Goal: Communication & Community: Connect with others

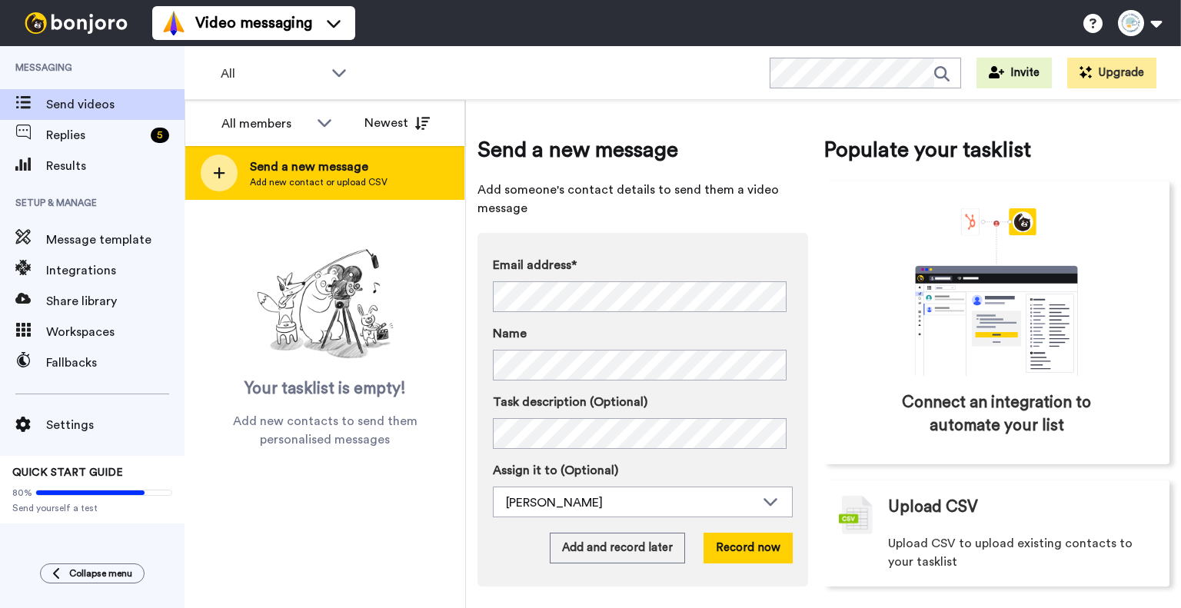
click at [286, 166] on span "Send a new message" at bounding box center [319, 167] width 138 height 18
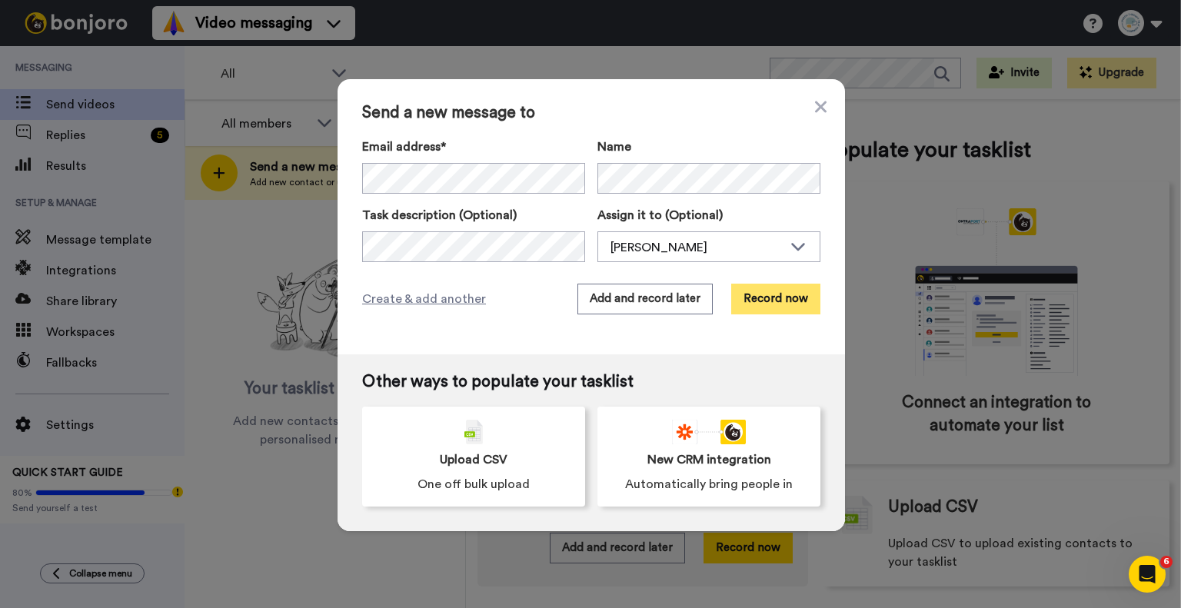
click at [789, 301] on button "Record now" at bounding box center [775, 299] width 89 height 31
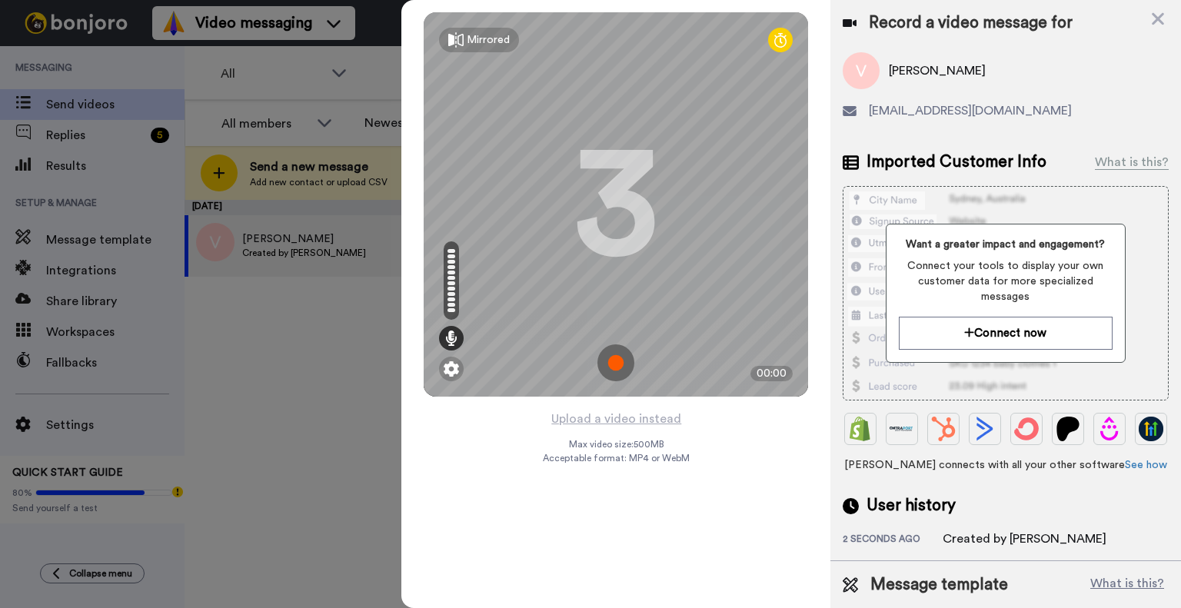
click at [613, 360] on img at bounding box center [615, 362] width 37 height 37
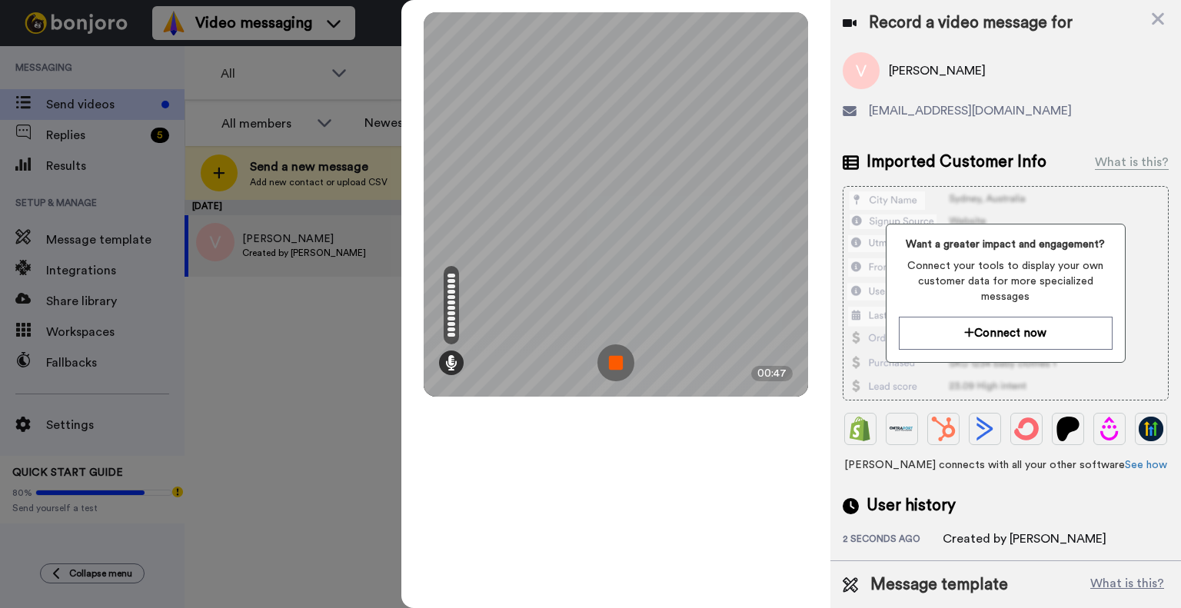
click at [612, 361] on img at bounding box center [615, 362] width 37 height 37
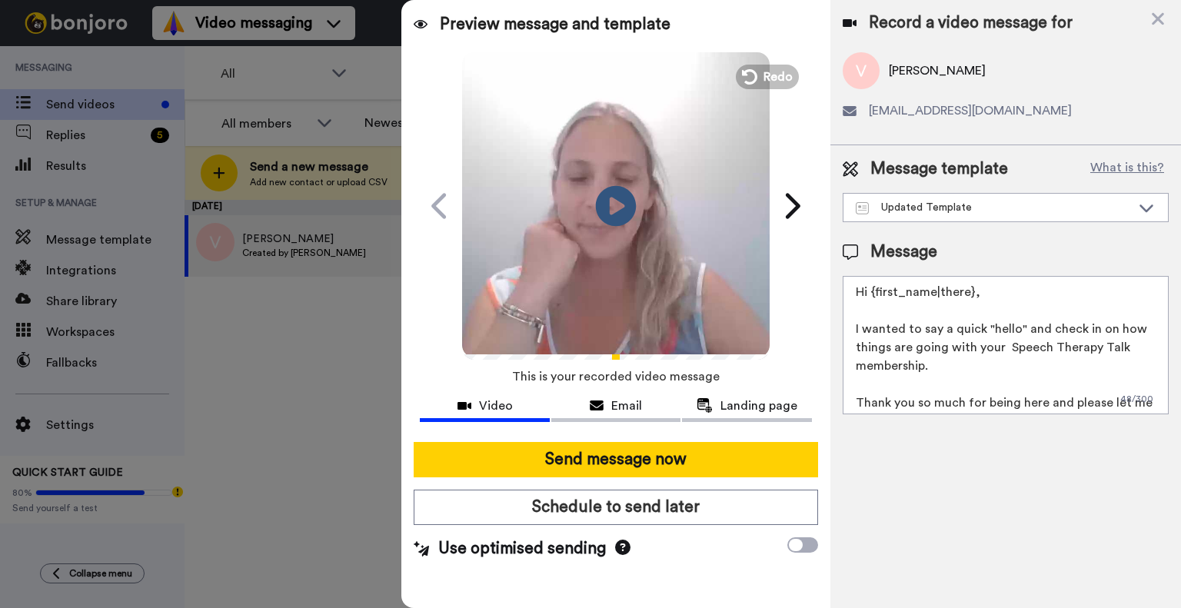
click at [611, 209] on icon "Play/Pause" at bounding box center [616, 205] width 41 height 73
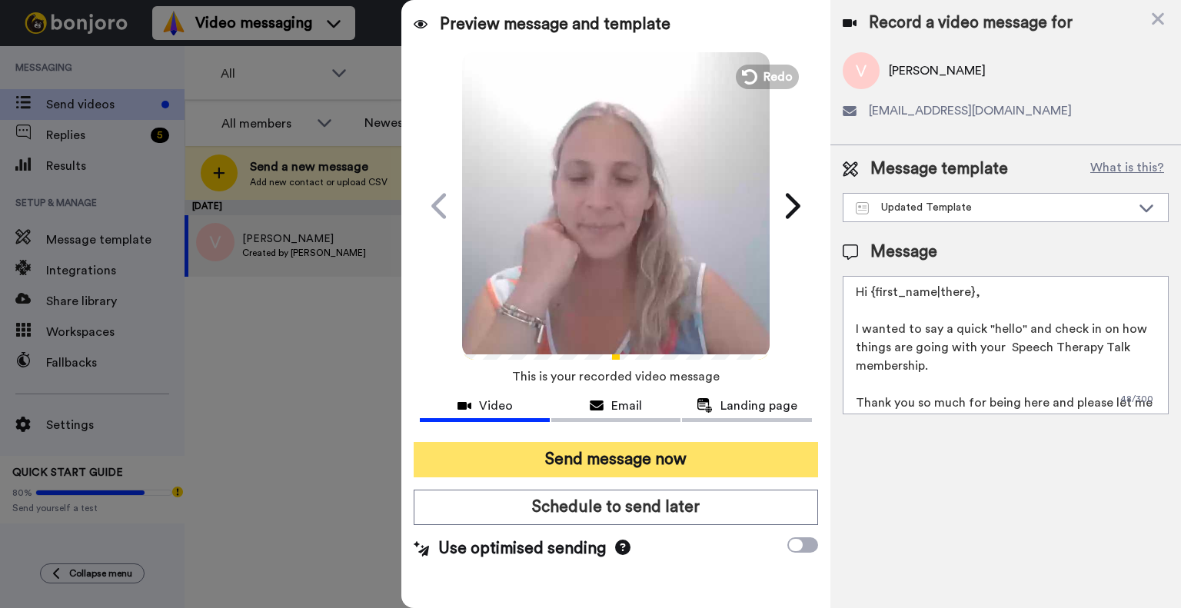
click at [636, 452] on button "Send message now" at bounding box center [616, 459] width 404 height 35
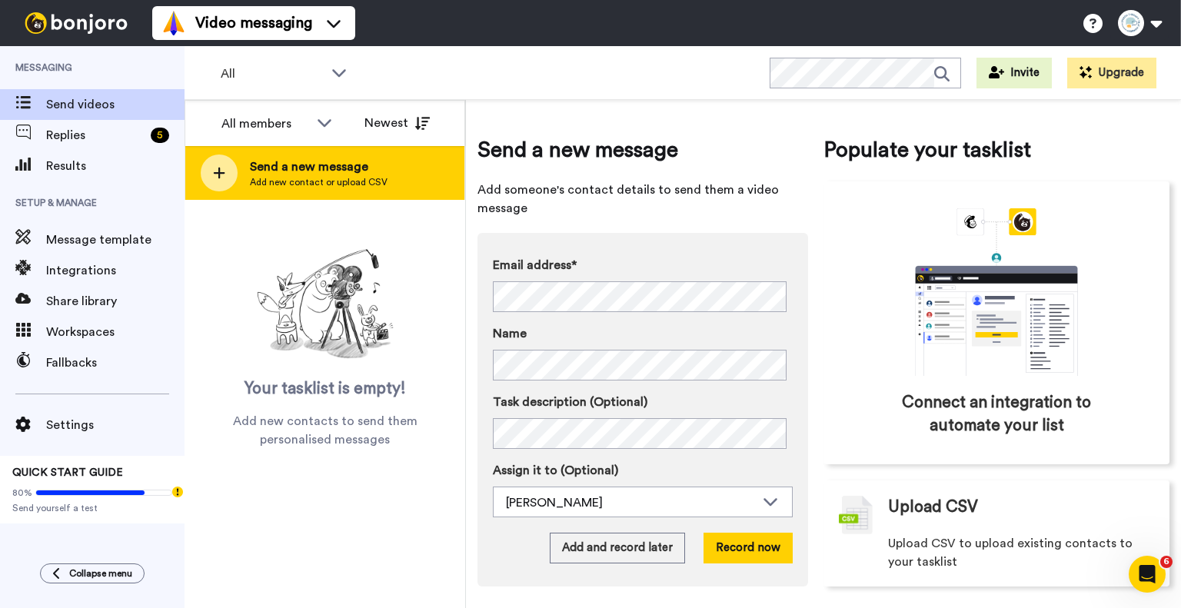
click at [316, 166] on span "Send a new message" at bounding box center [319, 167] width 138 height 18
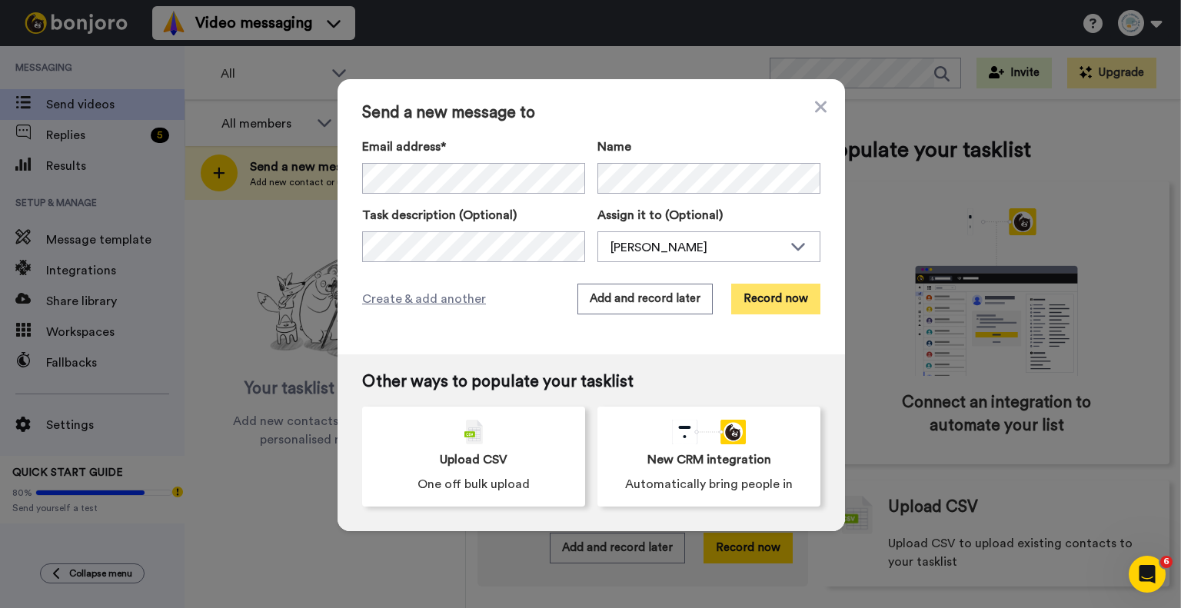
click at [798, 307] on button "Record now" at bounding box center [775, 299] width 89 height 31
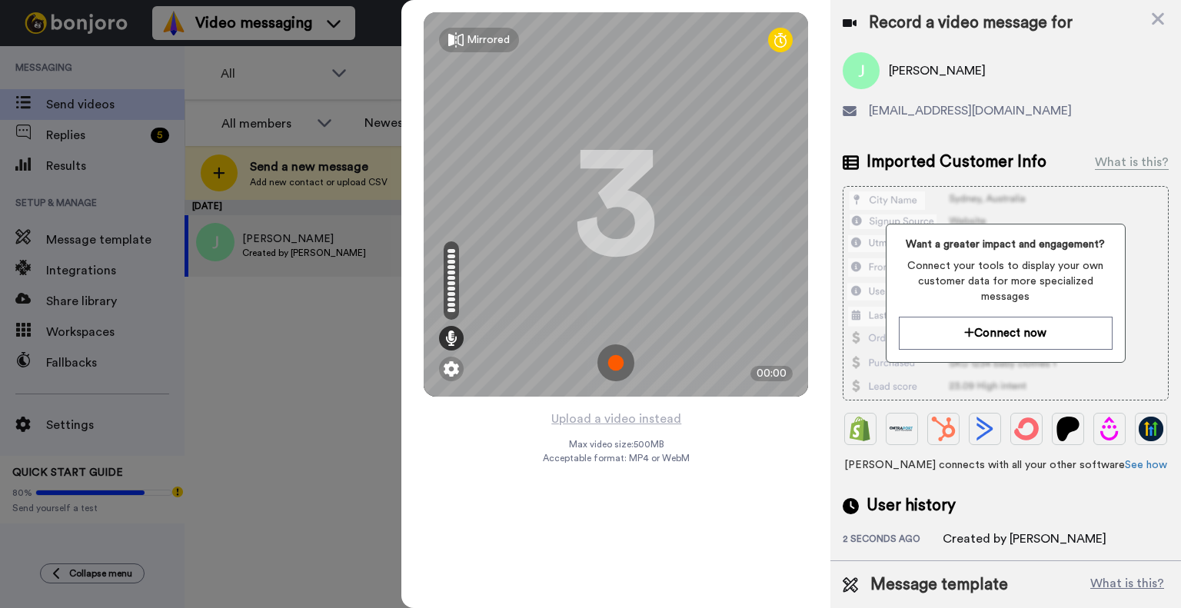
click at [615, 368] on img at bounding box center [615, 362] width 37 height 37
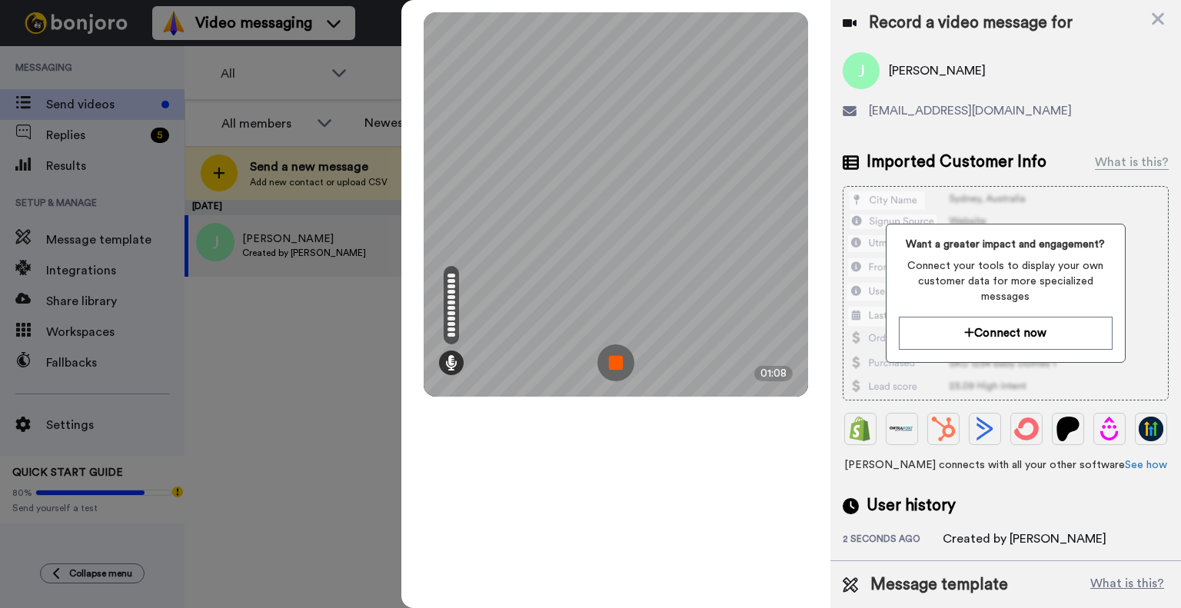
click at [621, 367] on img at bounding box center [615, 362] width 37 height 37
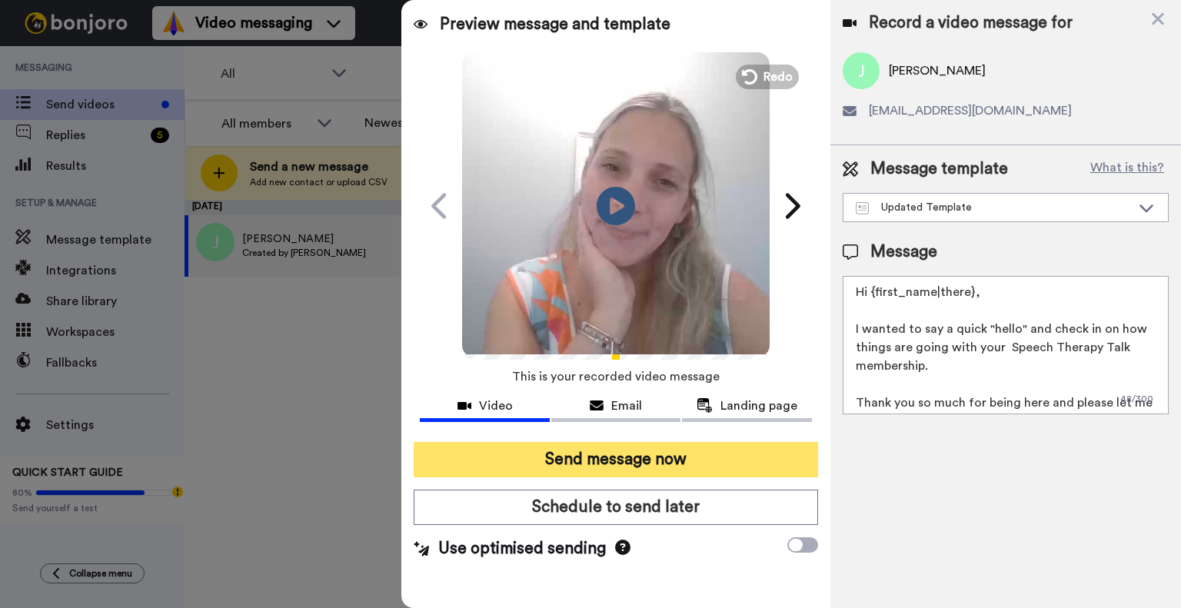
click at [676, 458] on button "Send message now" at bounding box center [616, 459] width 404 height 35
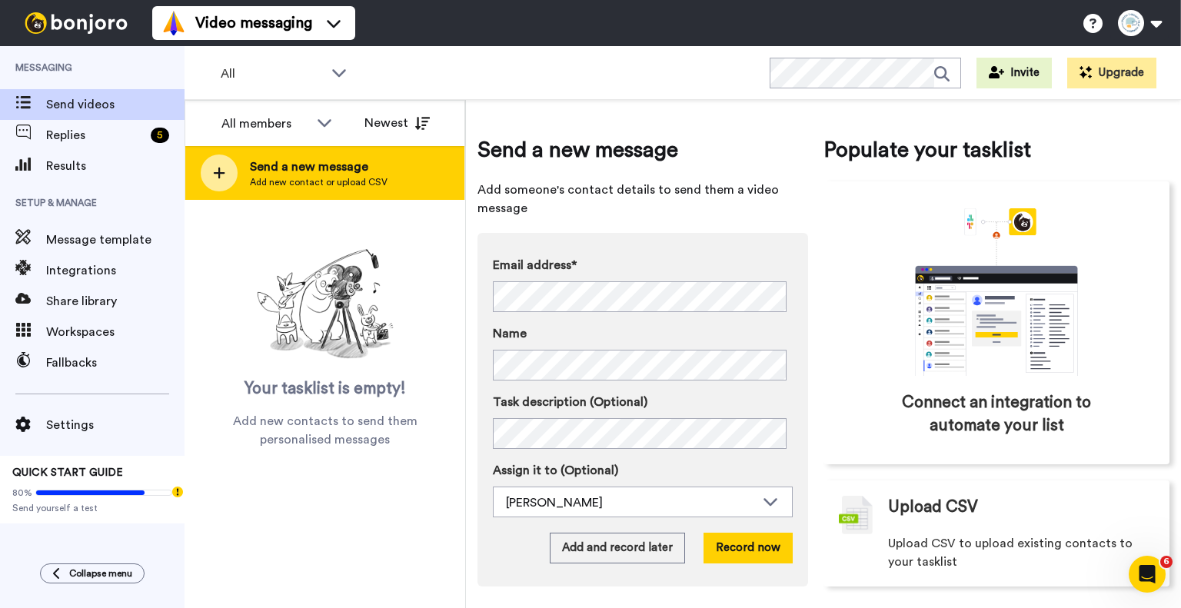
click at [306, 171] on span "Send a new message" at bounding box center [319, 167] width 138 height 18
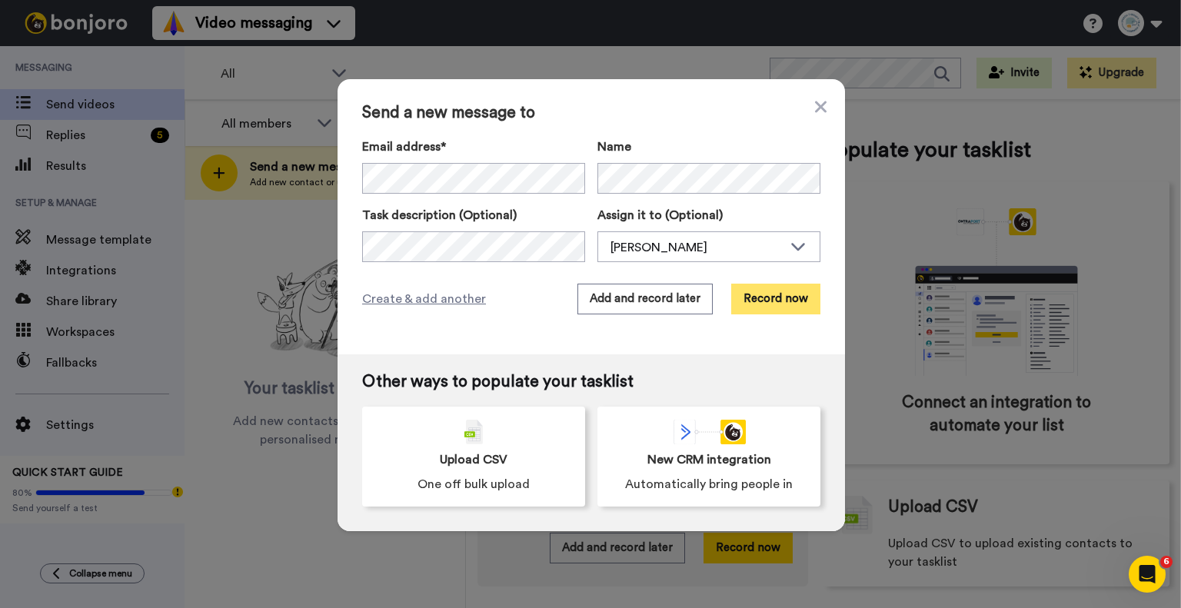
click at [783, 300] on button "Record now" at bounding box center [775, 299] width 89 height 31
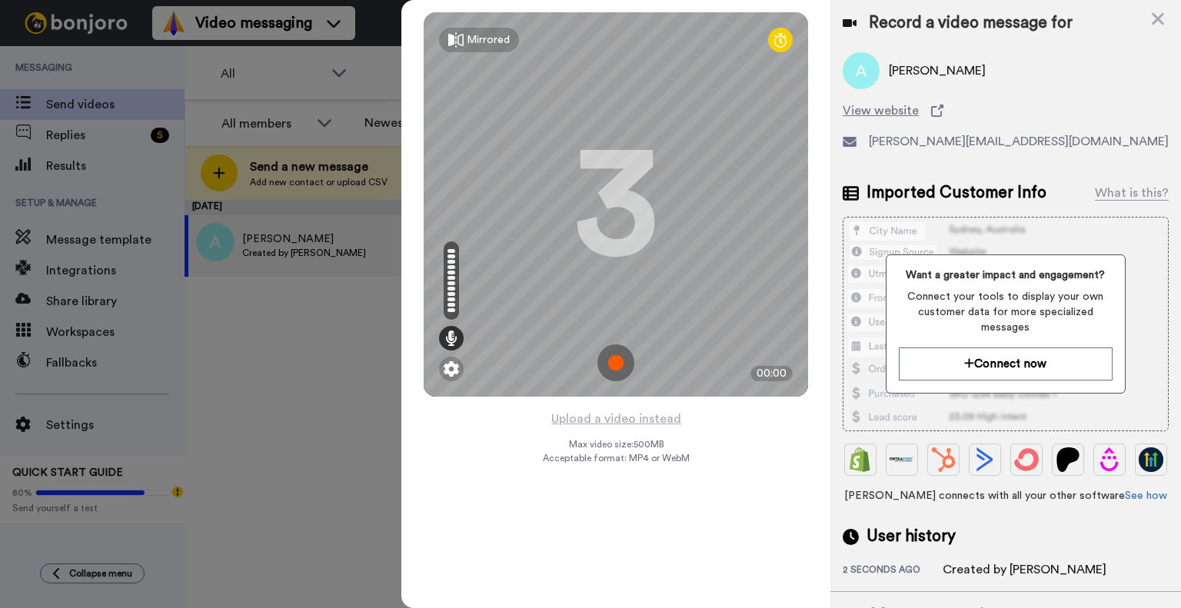
click at [614, 362] on img at bounding box center [615, 362] width 37 height 37
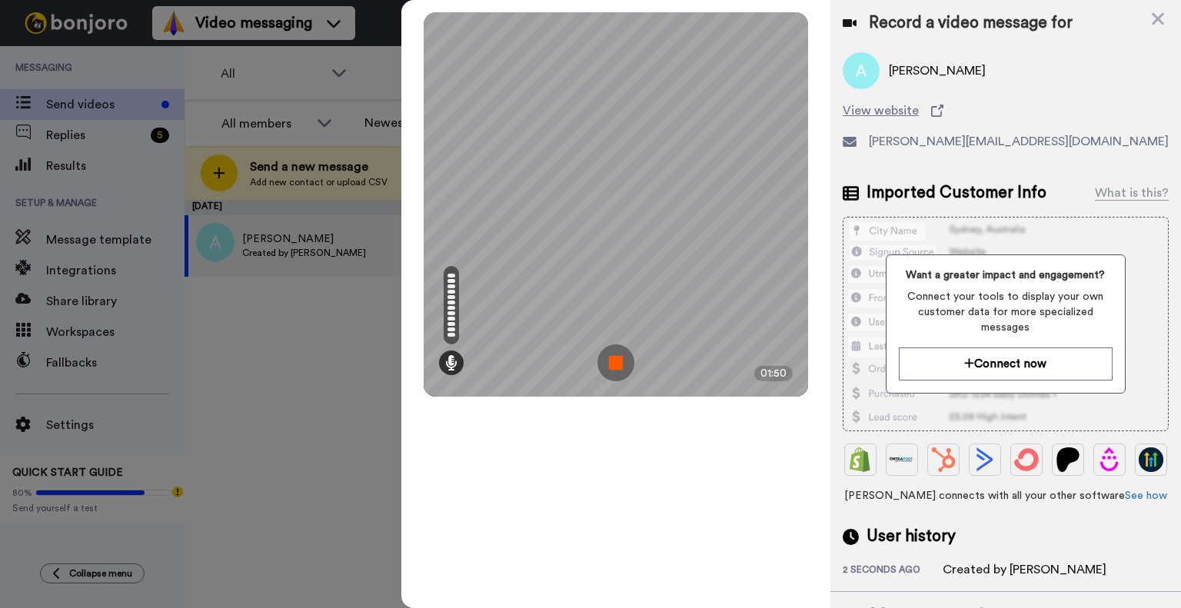
click at [617, 365] on img at bounding box center [615, 362] width 37 height 37
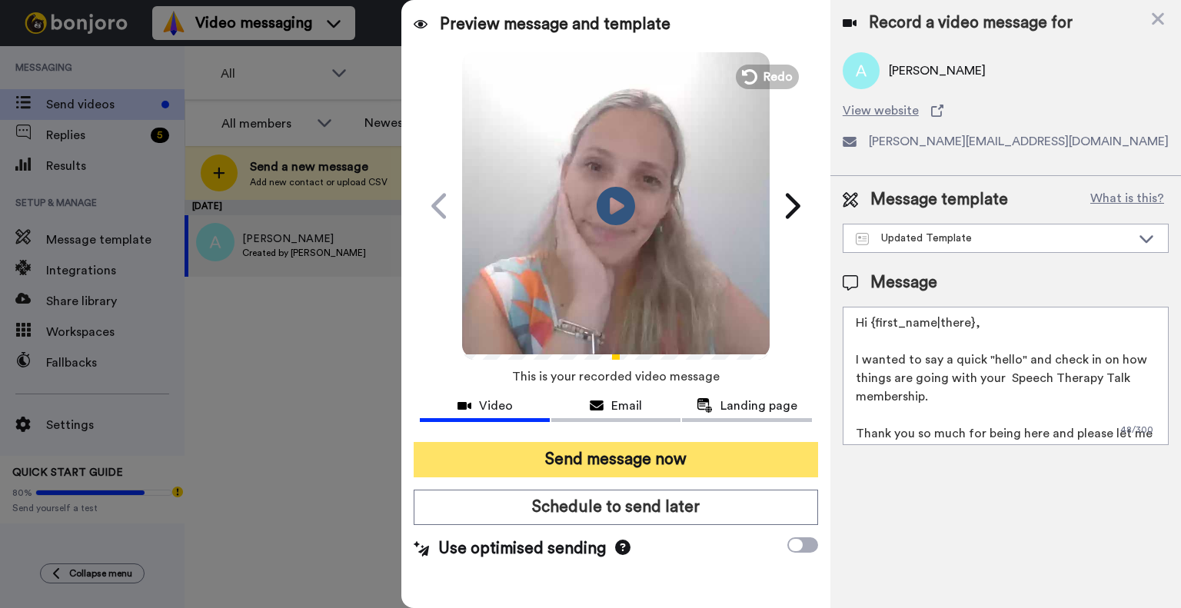
click at [658, 460] on button "Send message now" at bounding box center [616, 459] width 404 height 35
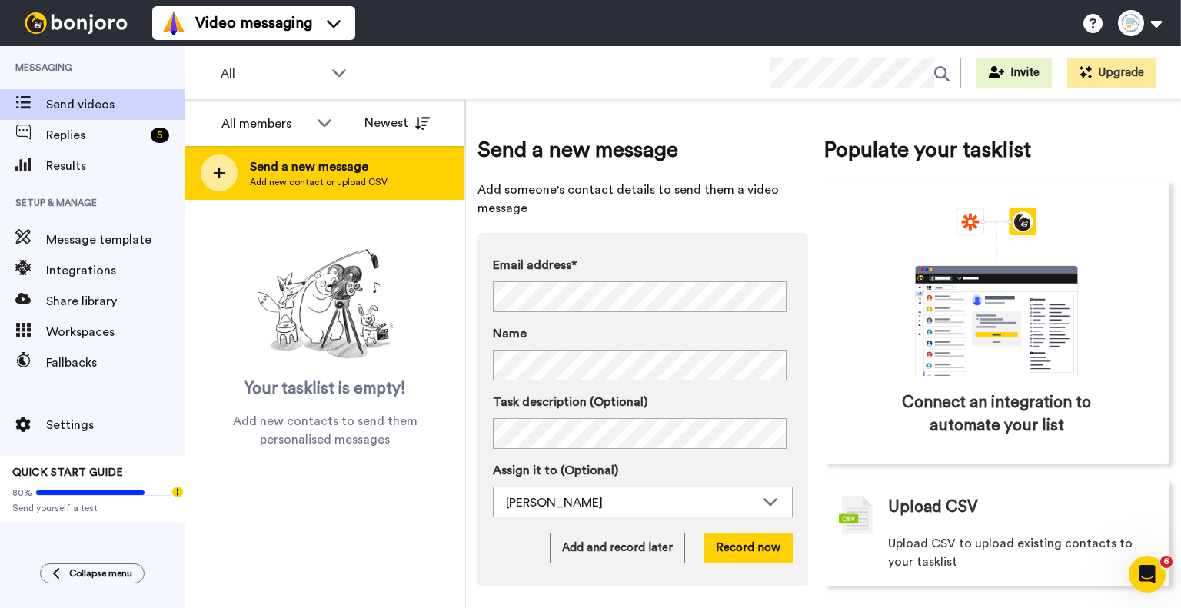
click at [292, 174] on span "Send a new message" at bounding box center [319, 167] width 138 height 18
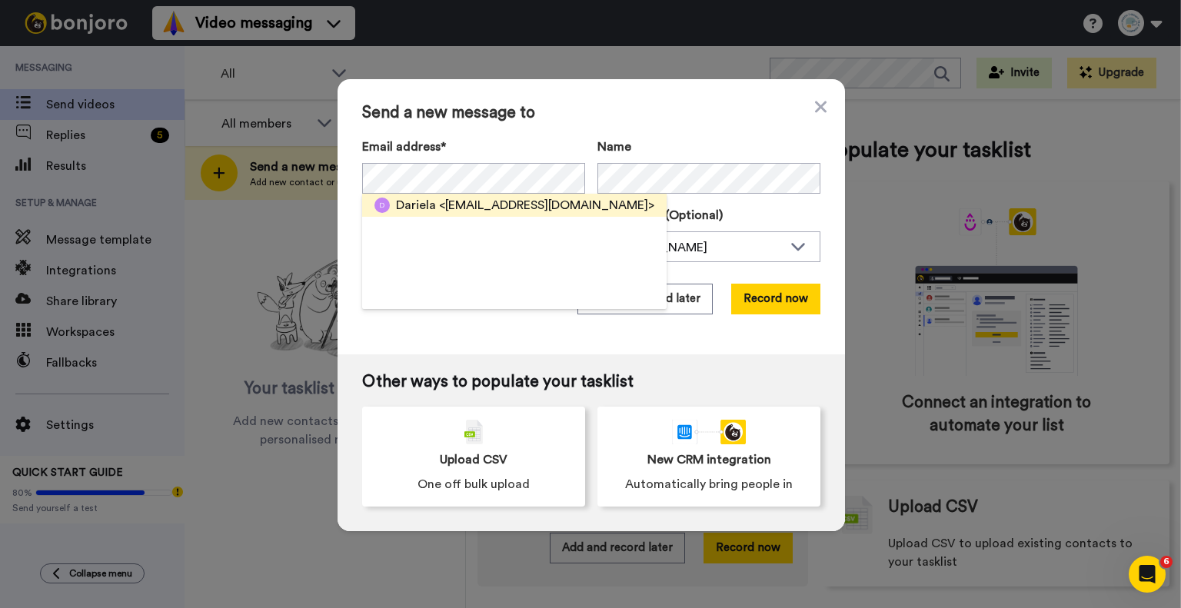
click at [453, 203] on span "<dariela0301@gmail.com>" at bounding box center [546, 205] width 215 height 18
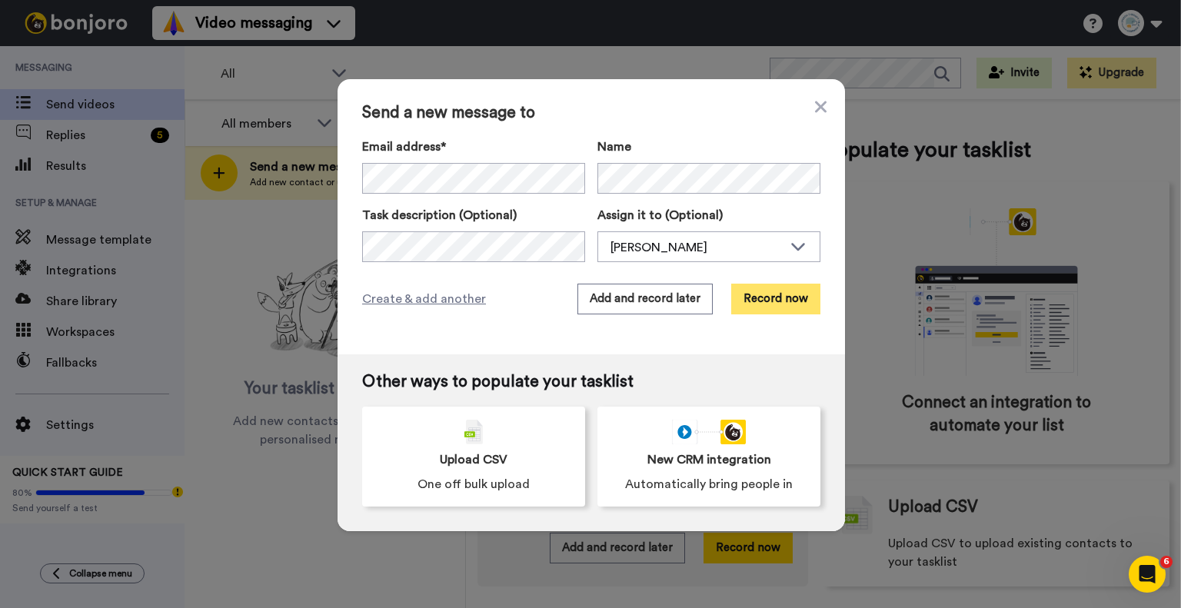
click at [785, 312] on button "Record now" at bounding box center [775, 299] width 89 height 31
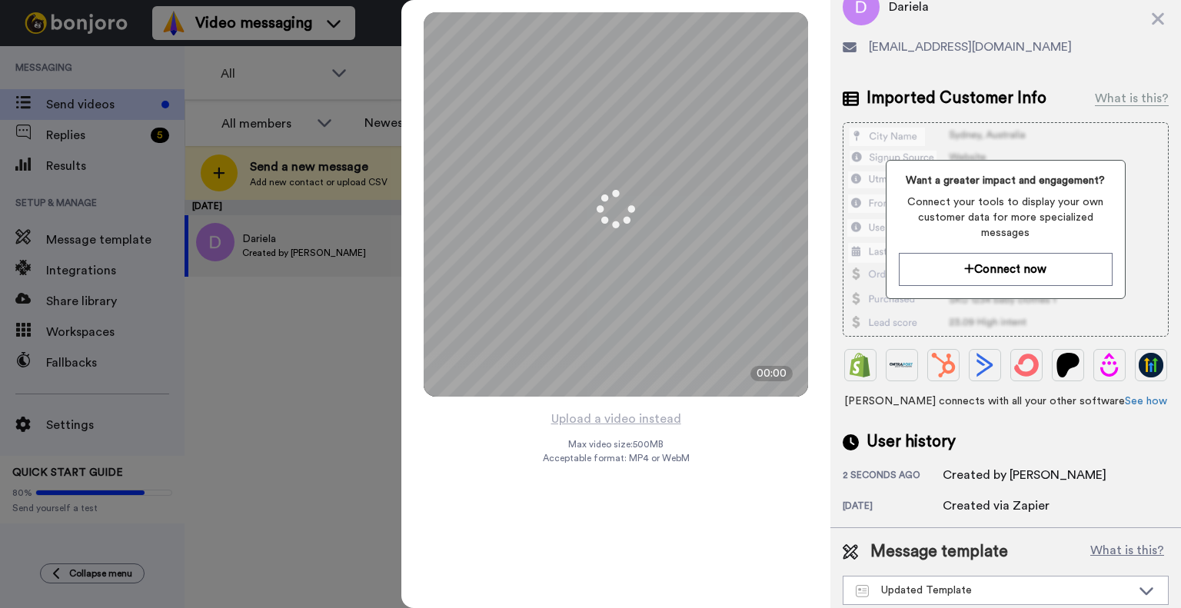
scroll to position [113, 0]
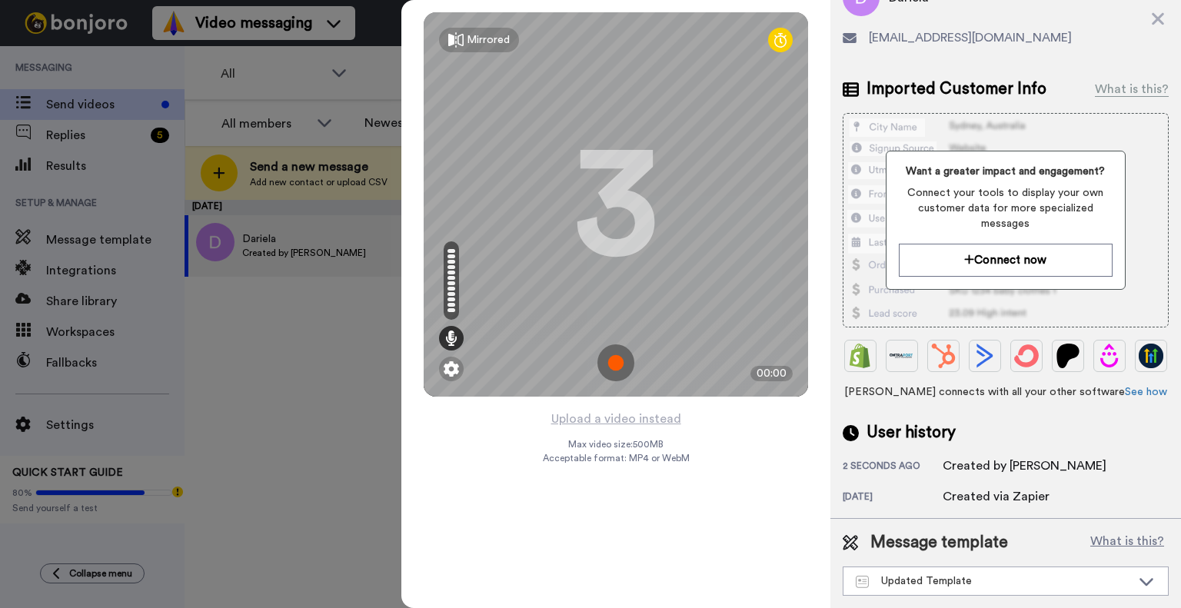
click at [619, 357] on img at bounding box center [615, 362] width 37 height 37
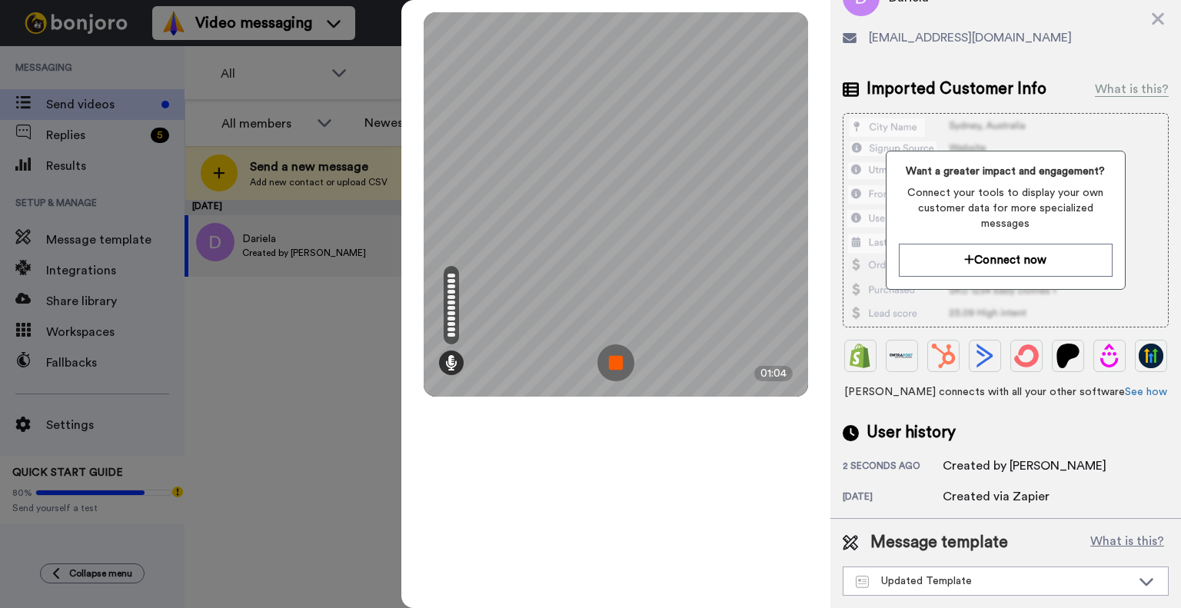
click at [612, 357] on img at bounding box center [615, 362] width 37 height 37
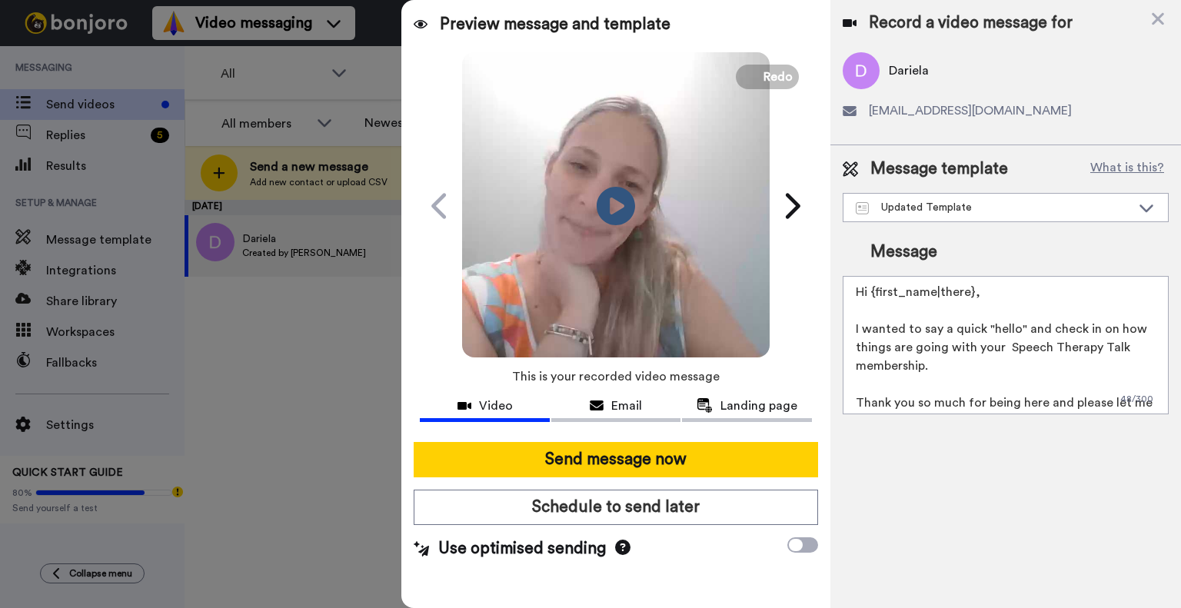
scroll to position [0, 0]
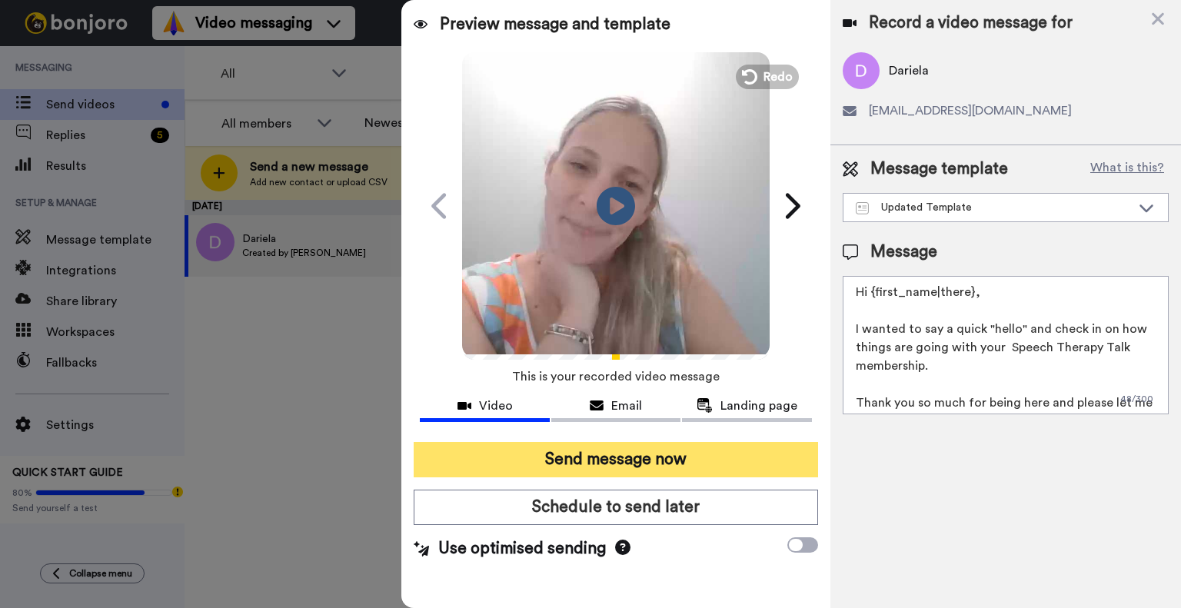
click at [553, 450] on button "Send message now" at bounding box center [616, 459] width 404 height 35
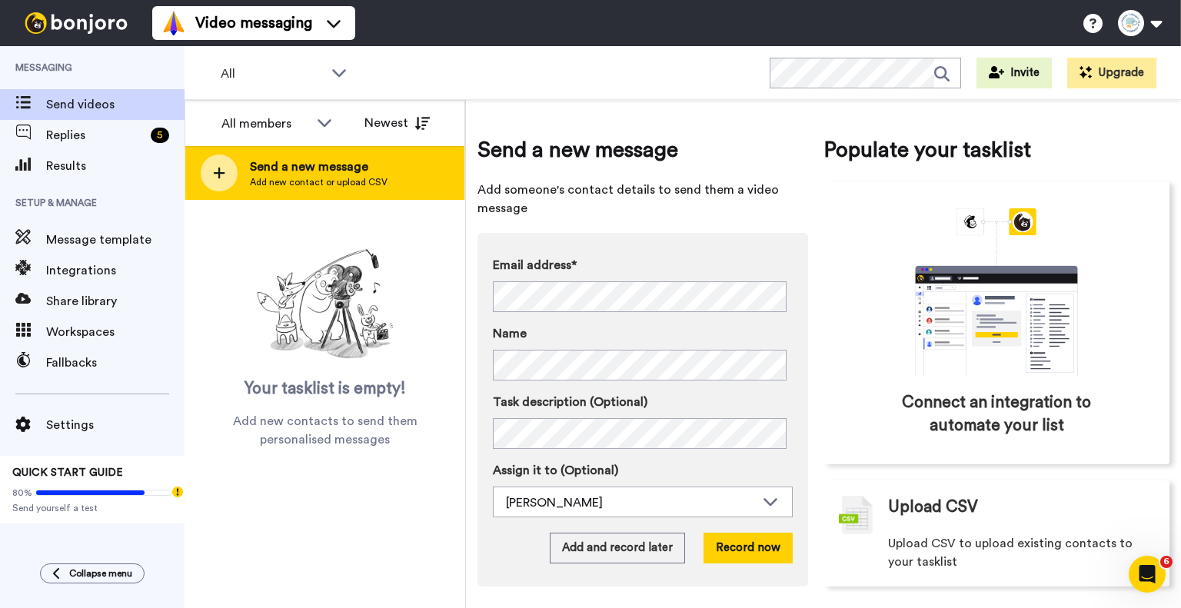
click at [383, 194] on div "Send a new message Add new contact or upload CSV" at bounding box center [324, 173] width 279 height 54
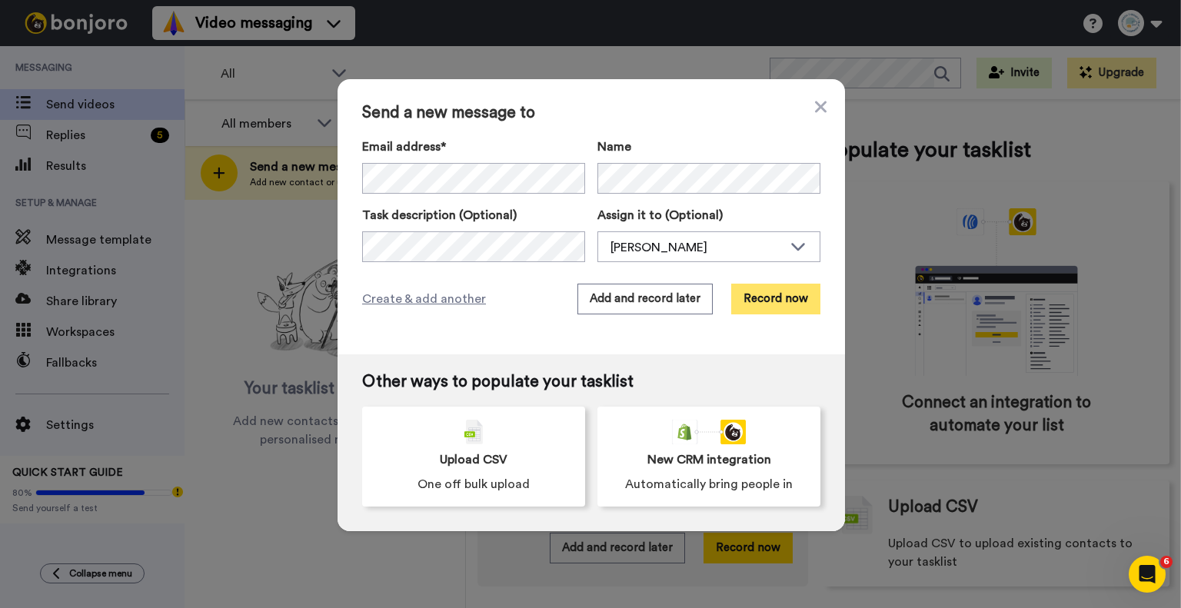
click at [781, 305] on button "Record now" at bounding box center [775, 299] width 89 height 31
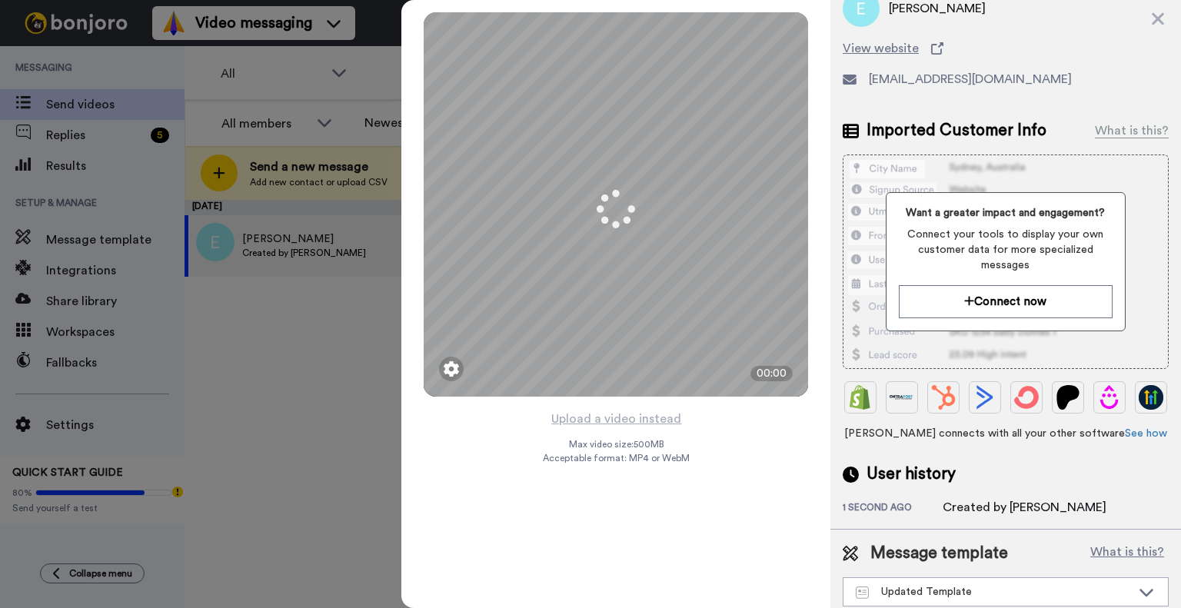
scroll to position [113, 0]
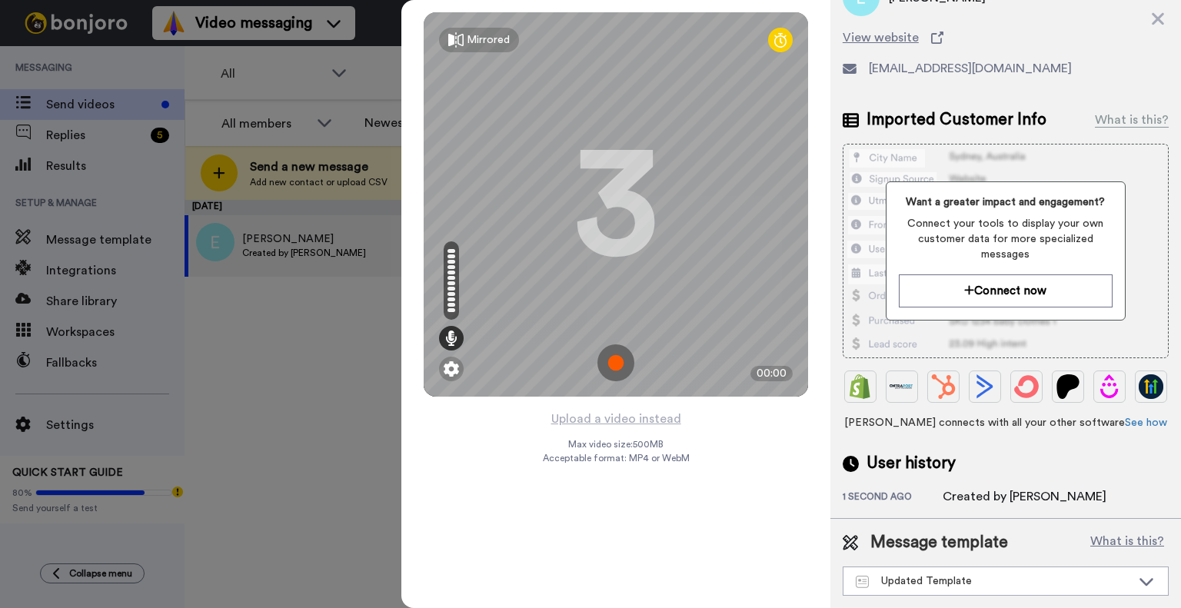
click at [623, 359] on img at bounding box center [615, 362] width 37 height 37
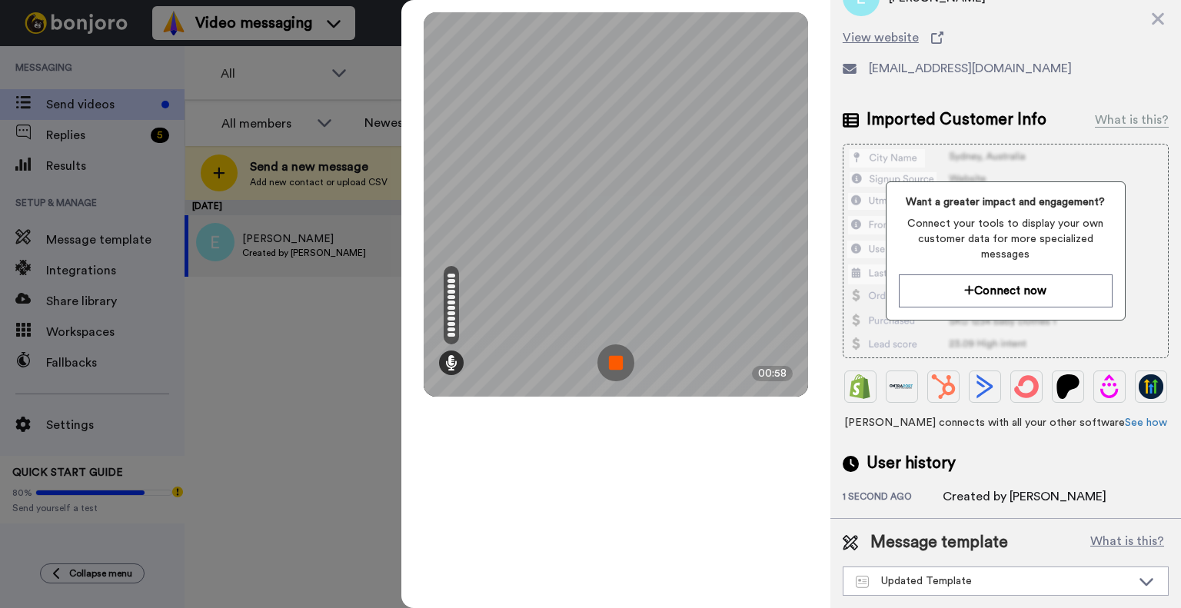
click at [620, 361] on img at bounding box center [615, 362] width 37 height 37
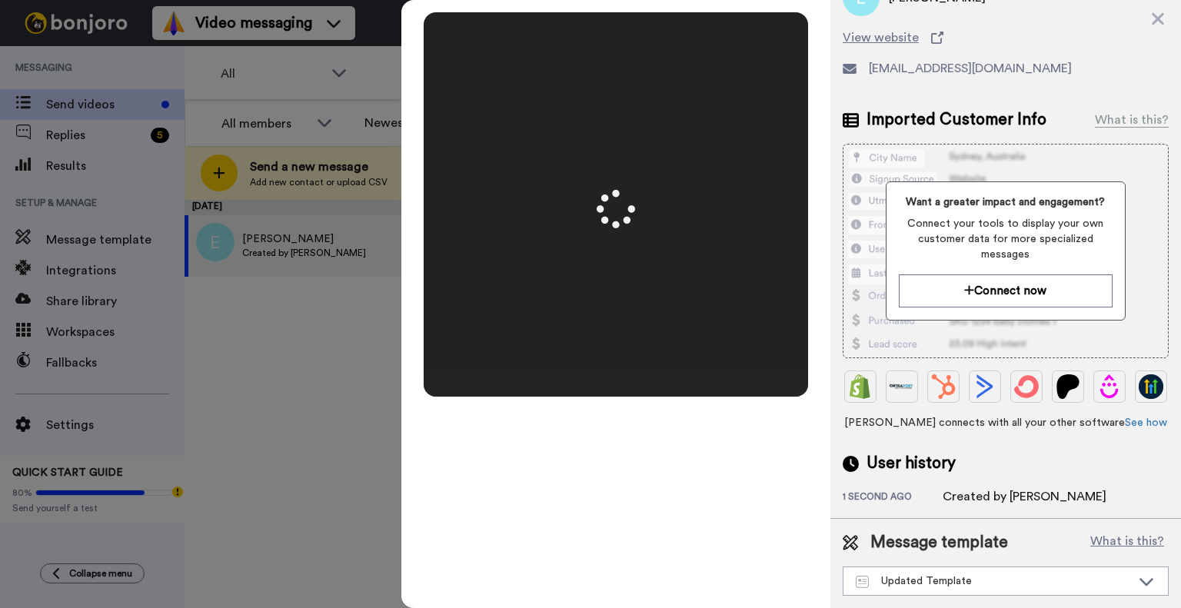
scroll to position [0, 0]
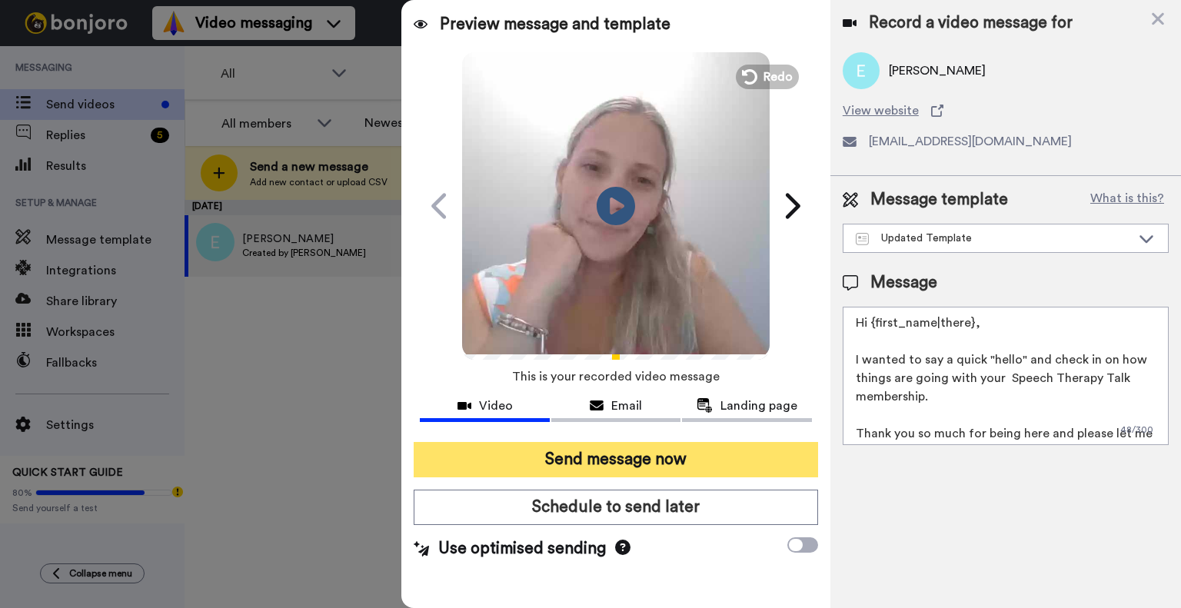
click at [616, 457] on button "Send message now" at bounding box center [616, 459] width 404 height 35
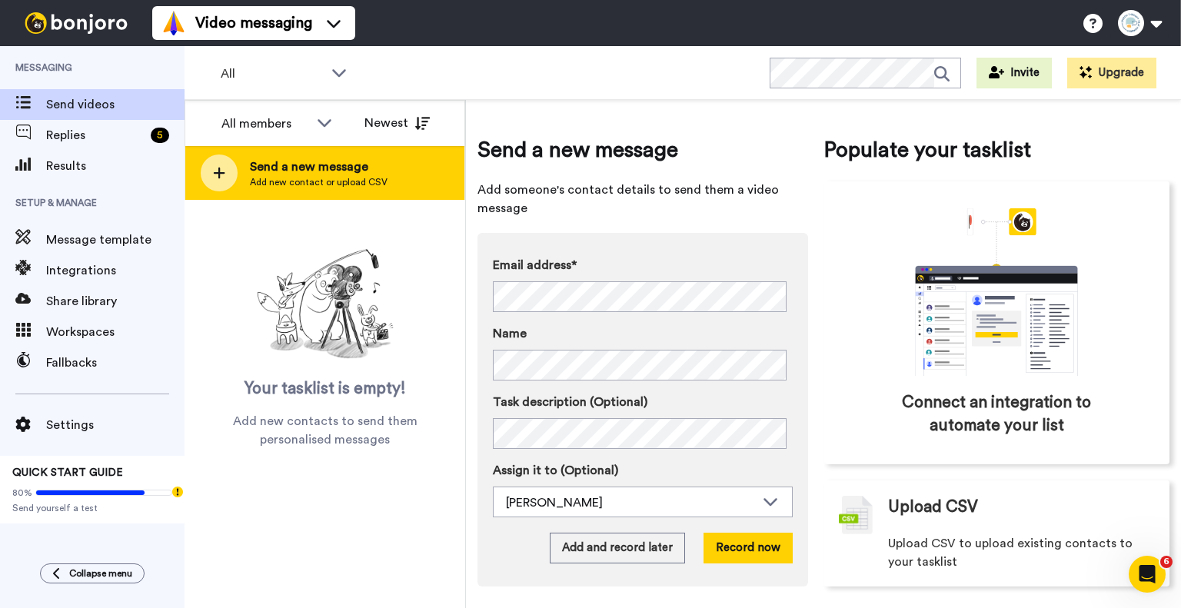
click at [333, 178] on span "Add new contact or upload CSV" at bounding box center [319, 182] width 138 height 12
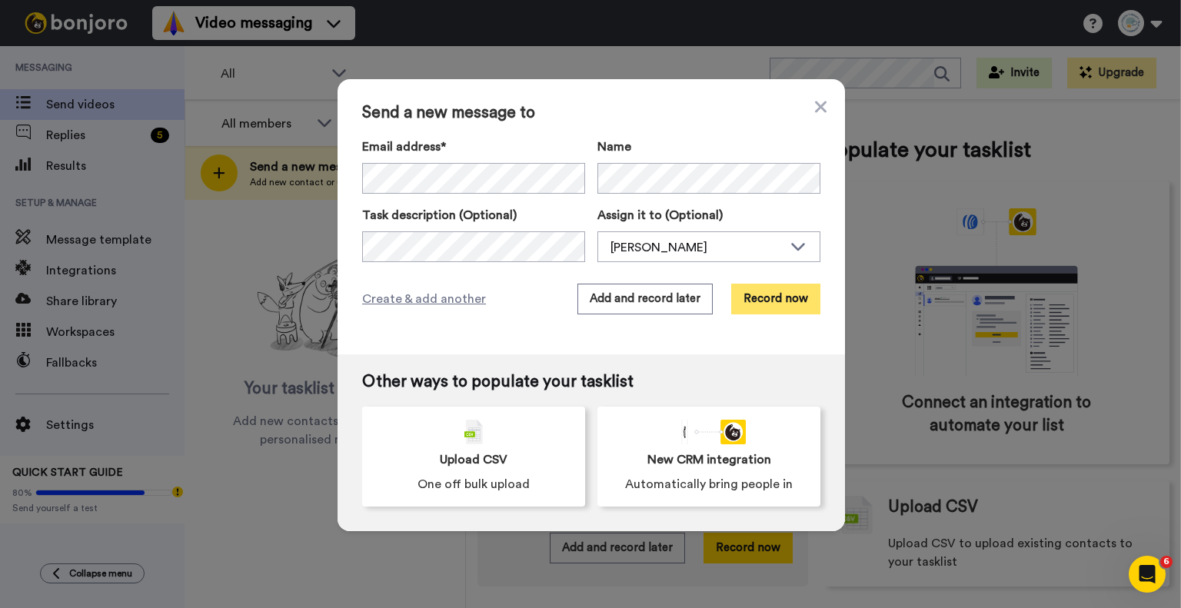
click at [784, 291] on button "Record now" at bounding box center [775, 299] width 89 height 31
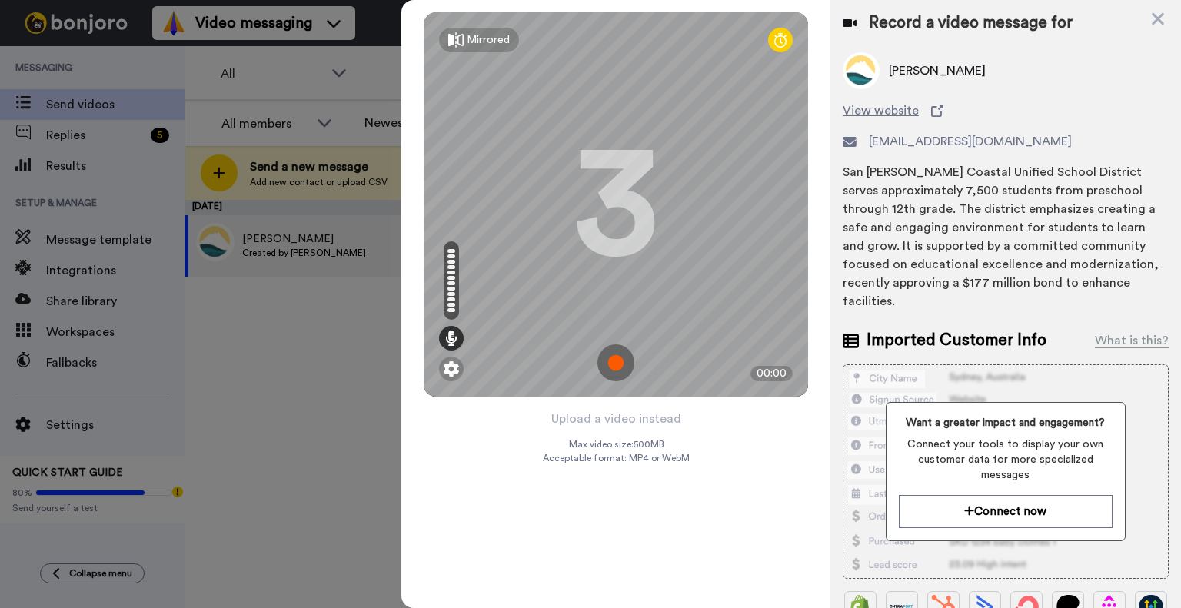
click at [606, 364] on img at bounding box center [615, 362] width 37 height 37
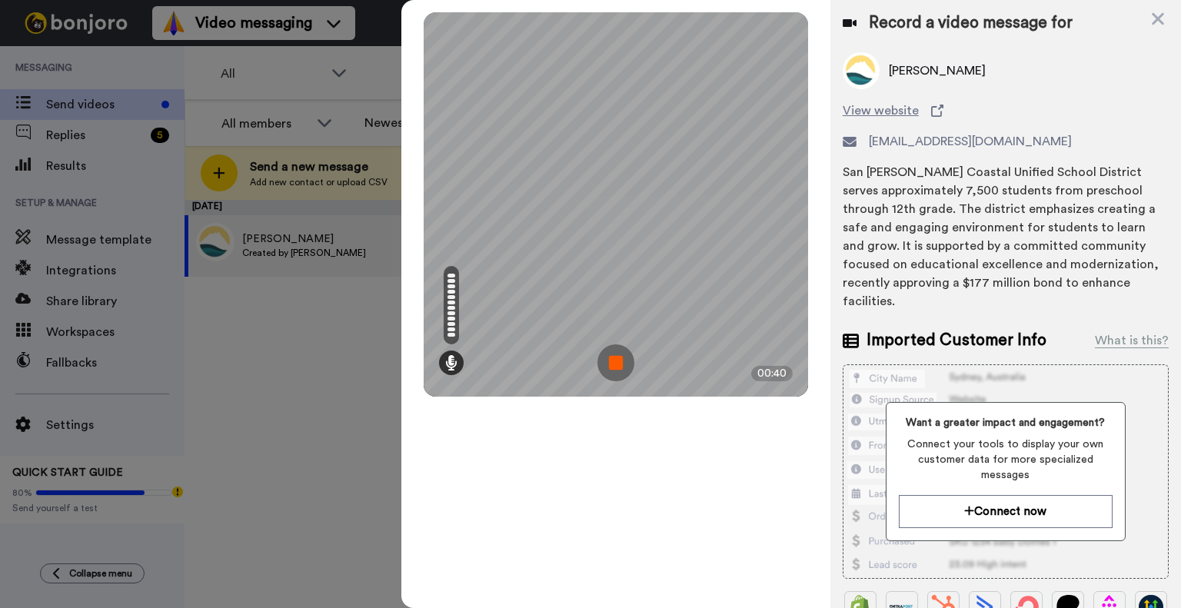
click at [606, 364] on img at bounding box center [615, 362] width 37 height 37
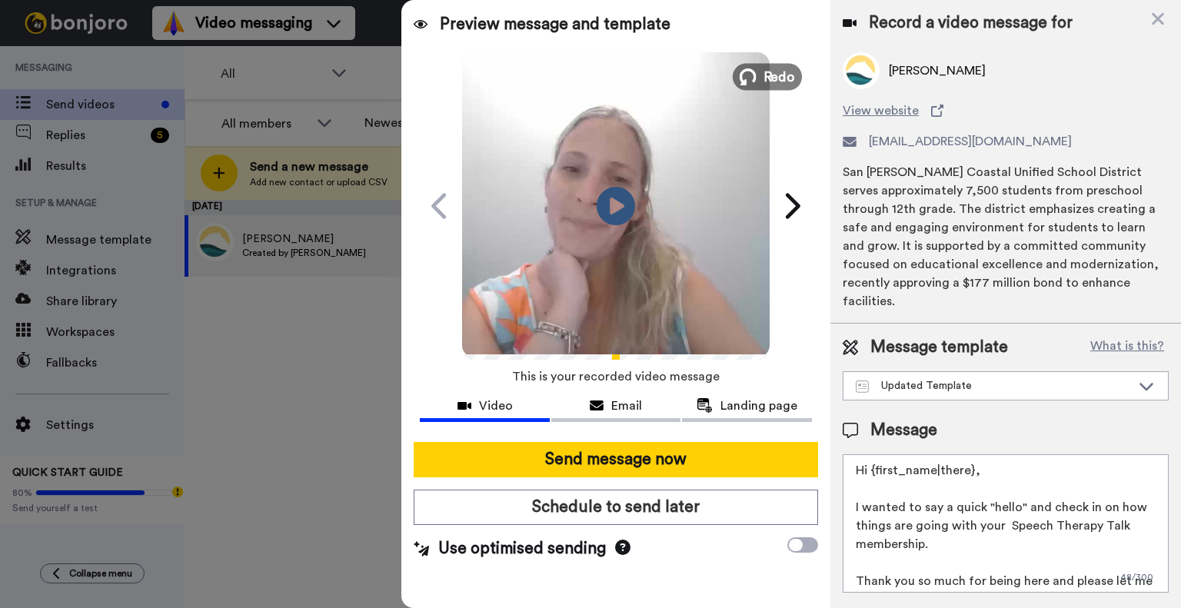
click at [774, 68] on span "Redo" at bounding box center [779, 76] width 32 height 20
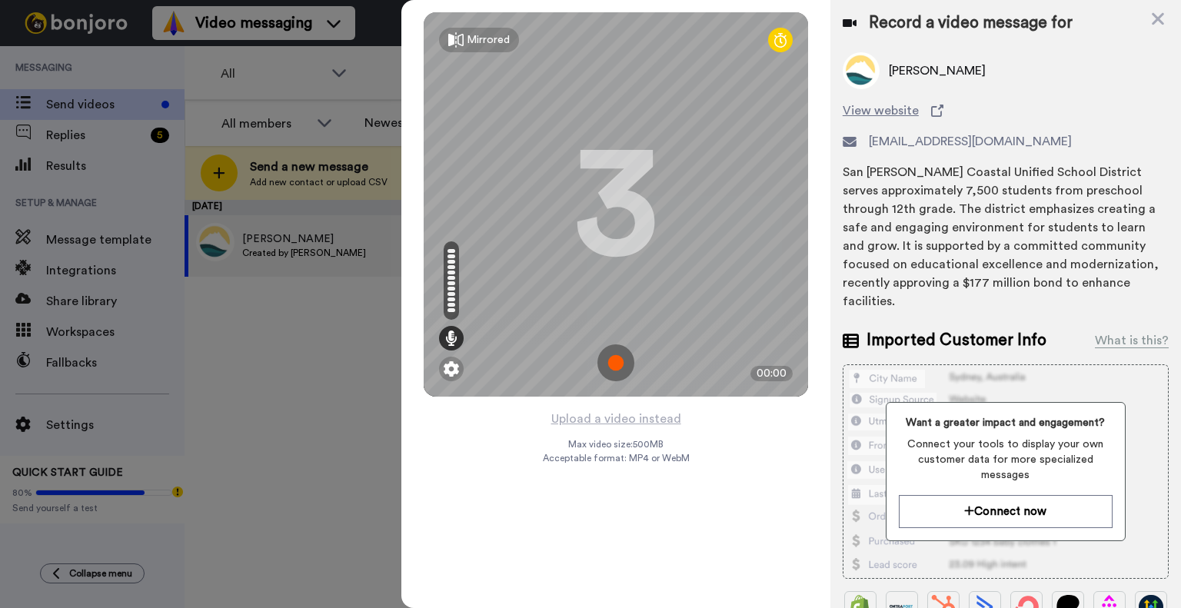
click at [620, 361] on img at bounding box center [615, 362] width 37 height 37
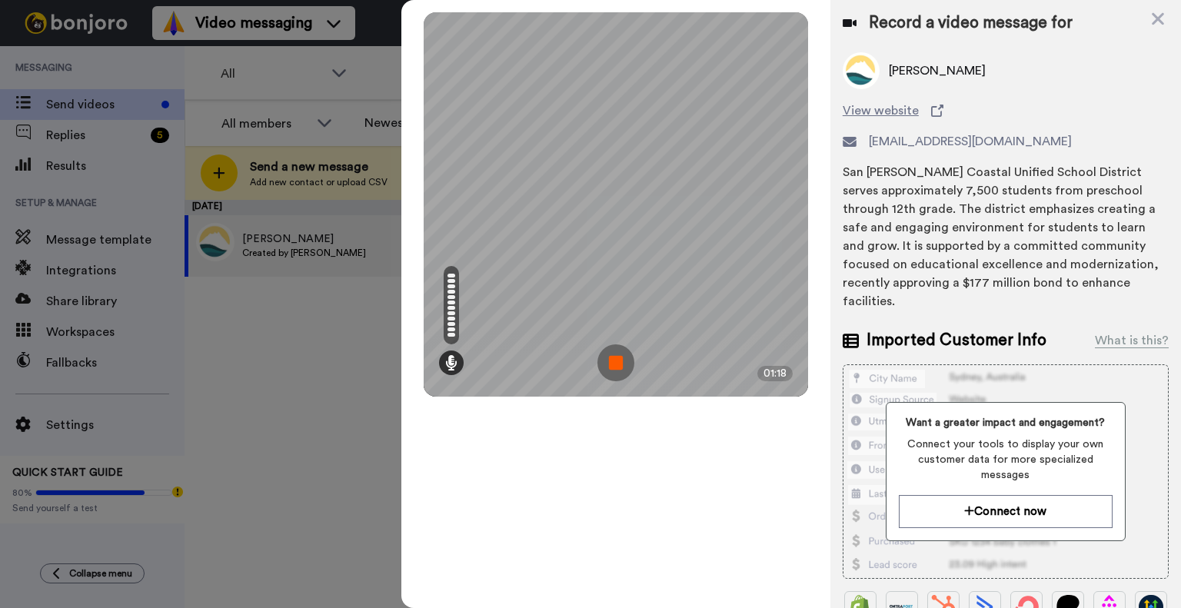
click at [615, 361] on img at bounding box center [615, 362] width 37 height 37
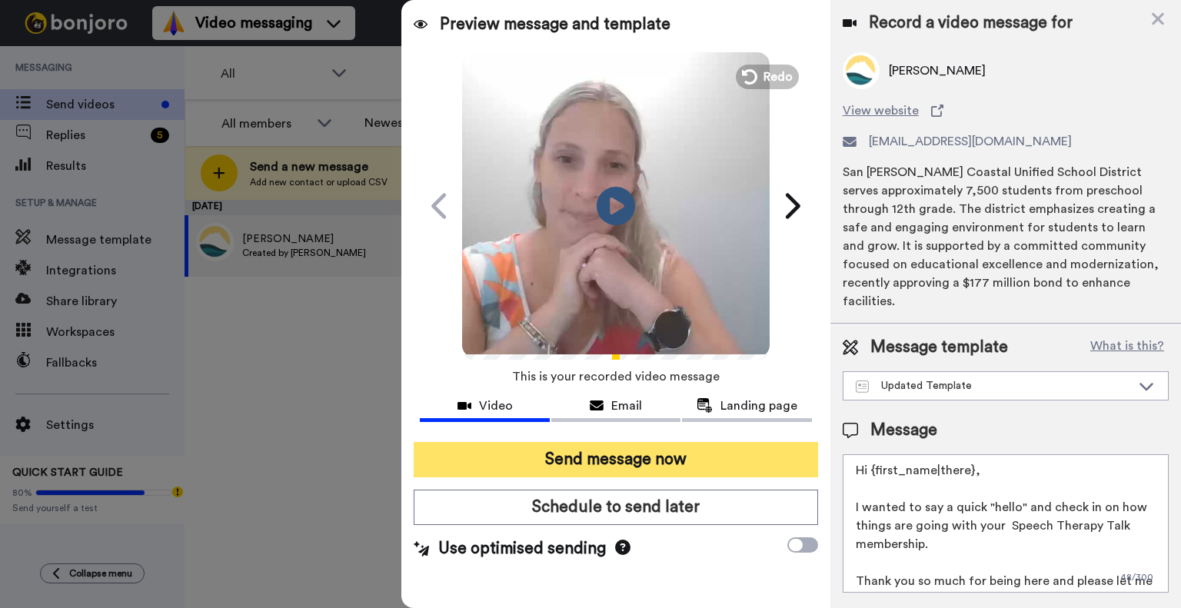
click at [579, 451] on button "Send message now" at bounding box center [616, 459] width 404 height 35
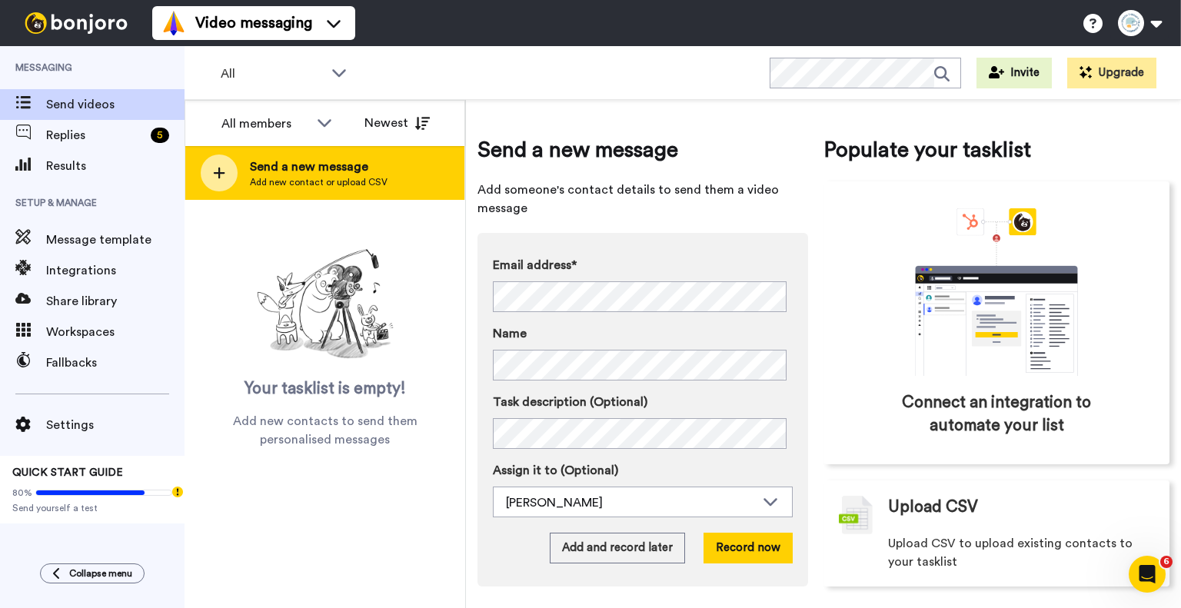
click at [288, 158] on span "Send a new message" at bounding box center [319, 167] width 138 height 18
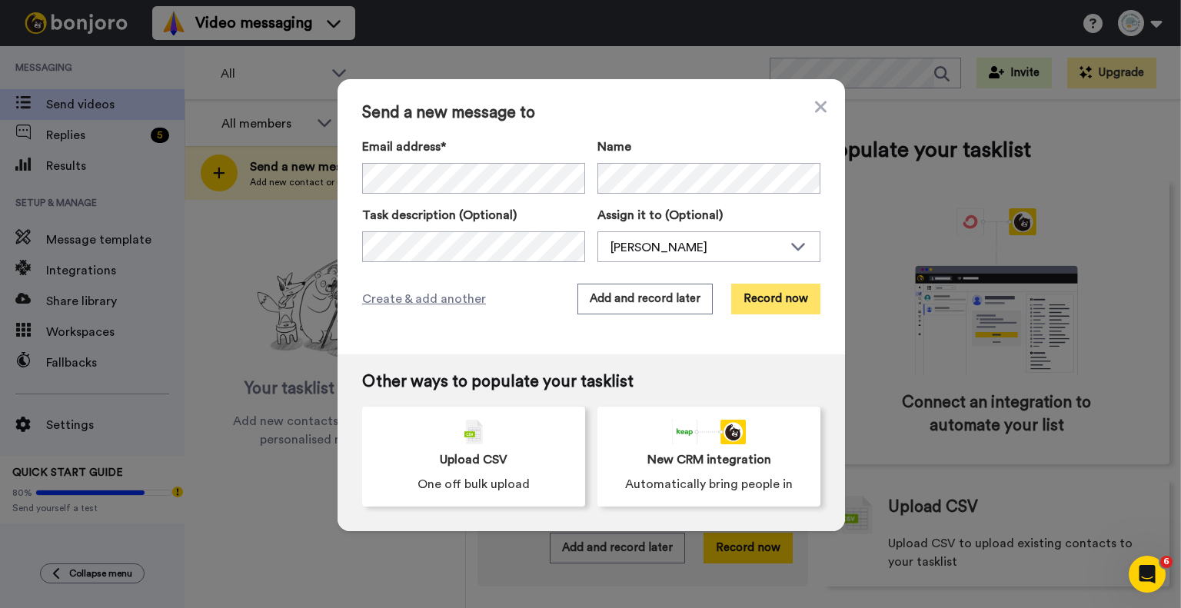
click at [781, 292] on button "Record now" at bounding box center [775, 299] width 89 height 31
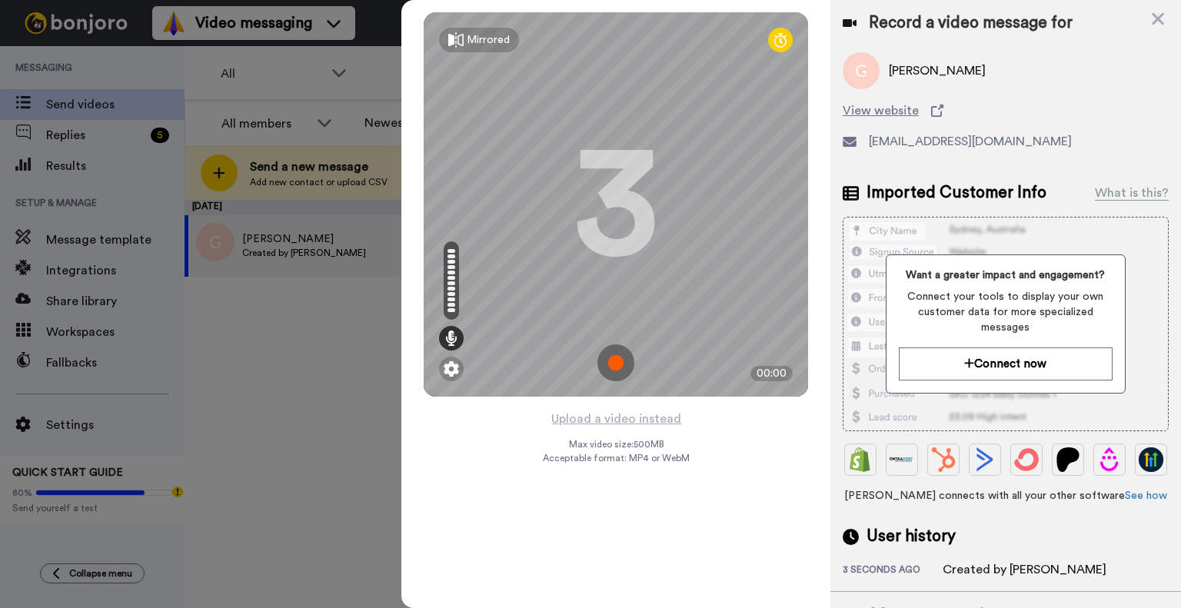
click at [607, 369] on img at bounding box center [615, 362] width 37 height 37
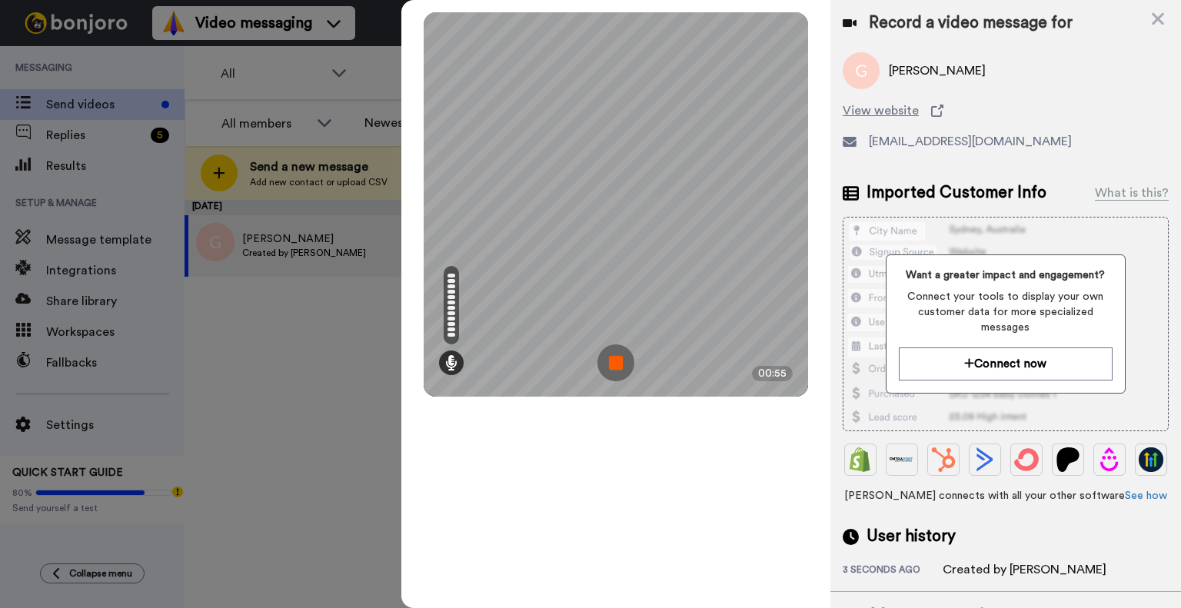
click at [618, 368] on img at bounding box center [615, 362] width 37 height 37
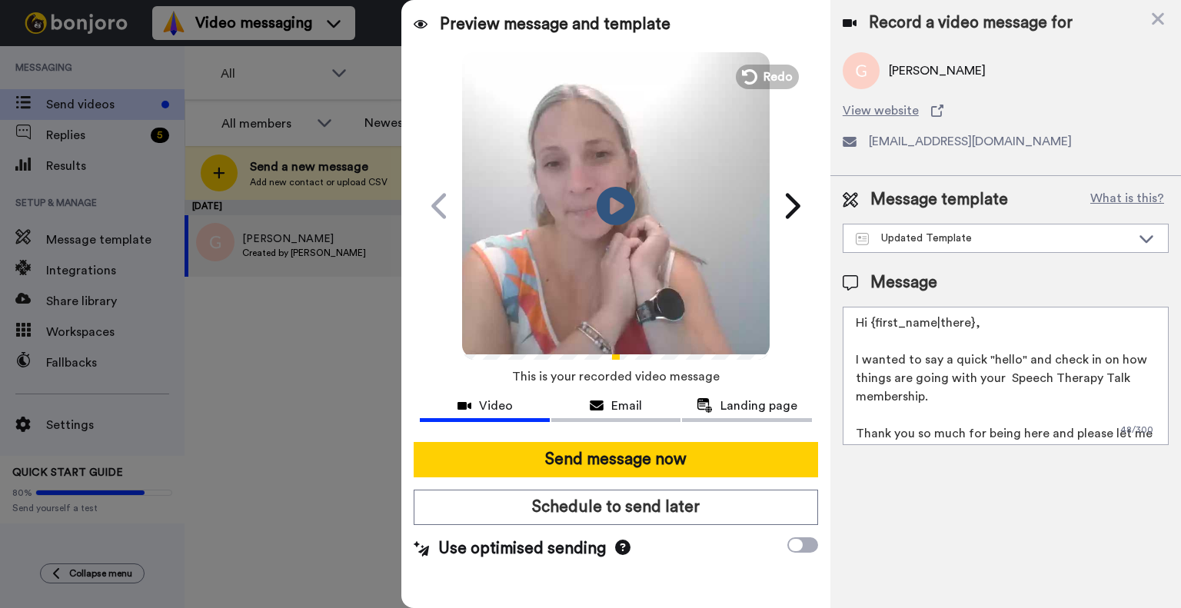
drag, startPoint x: 625, startPoint y: 462, endPoint x: 563, endPoint y: 424, distance: 72.1
click at [625, 462] on button "Send message now" at bounding box center [616, 459] width 404 height 35
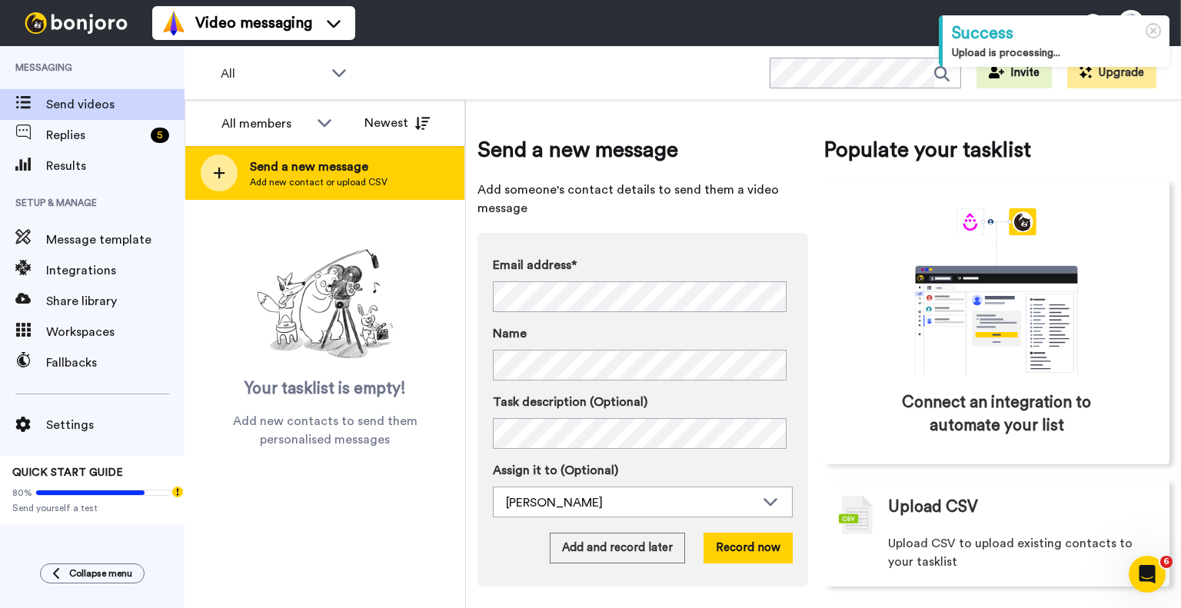
click at [269, 164] on span "Send a new message" at bounding box center [319, 167] width 138 height 18
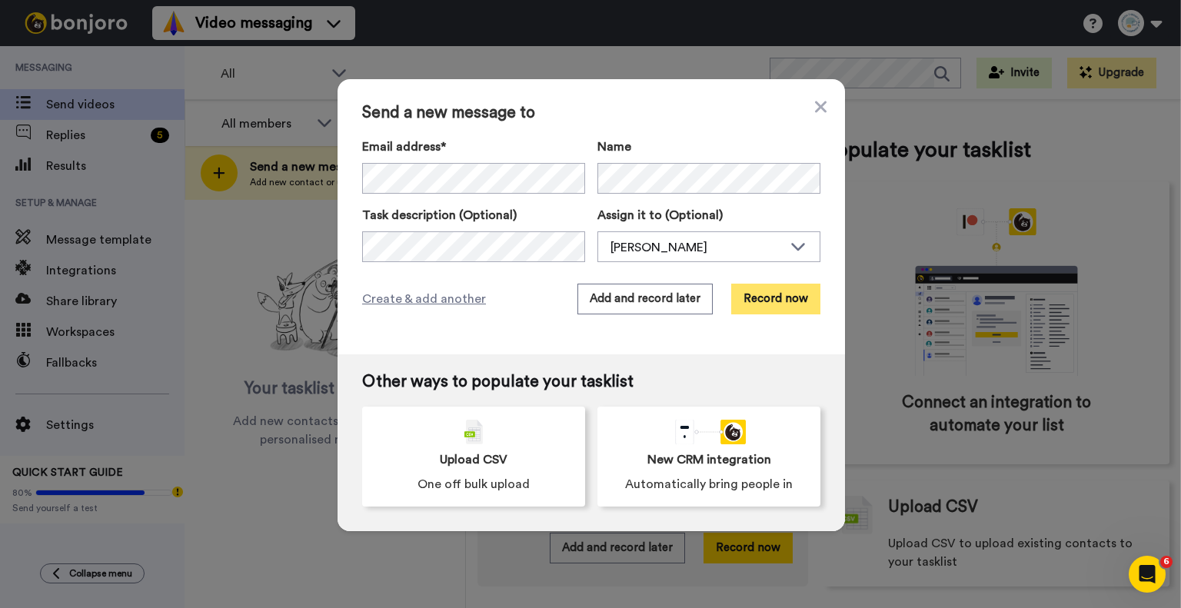
click at [789, 294] on button "Record now" at bounding box center [775, 299] width 89 height 31
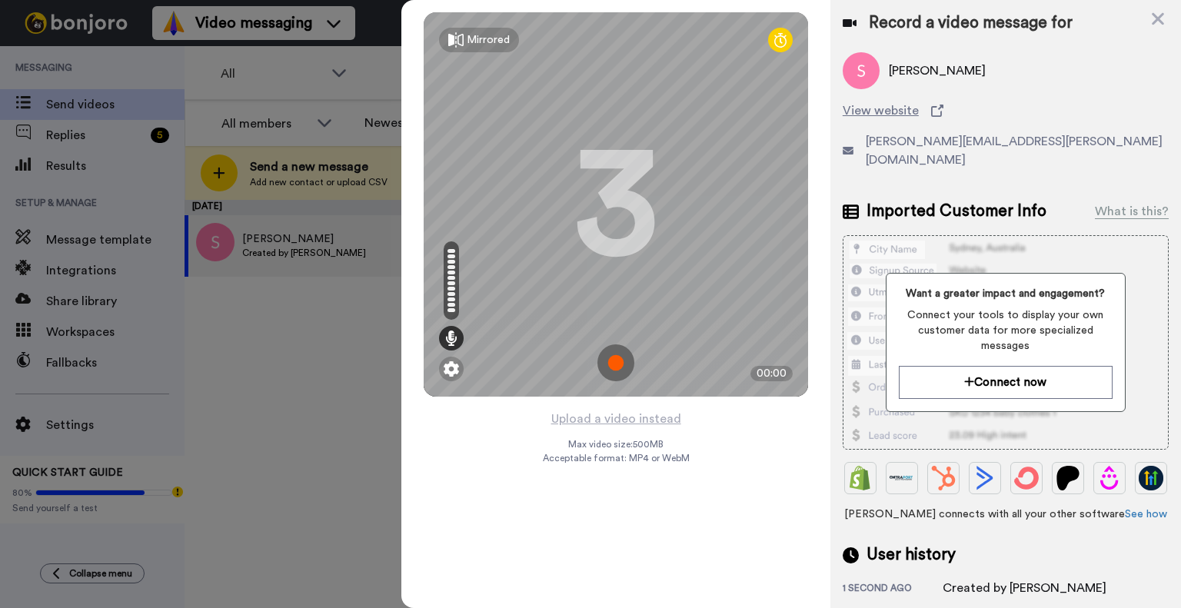
click at [615, 364] on img at bounding box center [615, 362] width 37 height 37
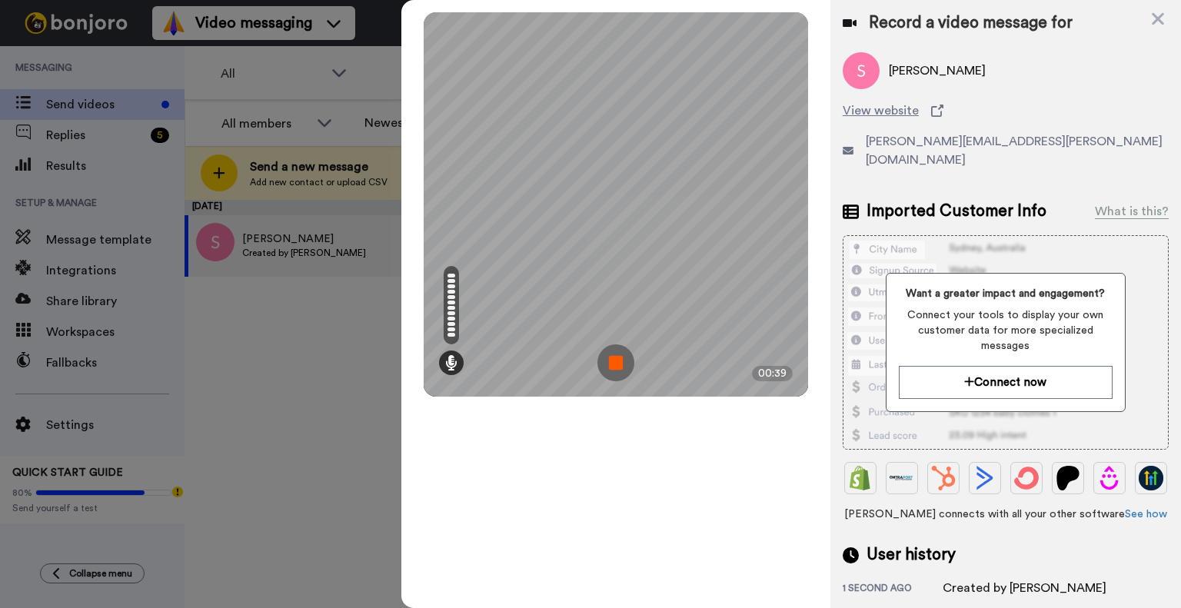
click at [619, 365] on img at bounding box center [615, 362] width 37 height 37
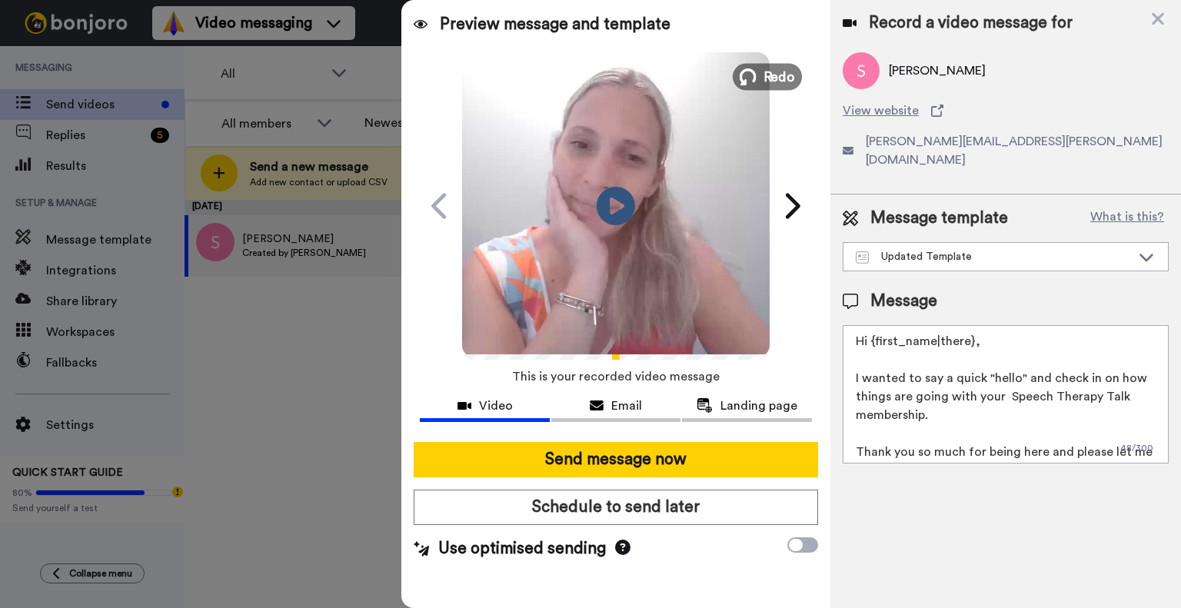
click at [766, 80] on span "Redo" at bounding box center [779, 76] width 32 height 20
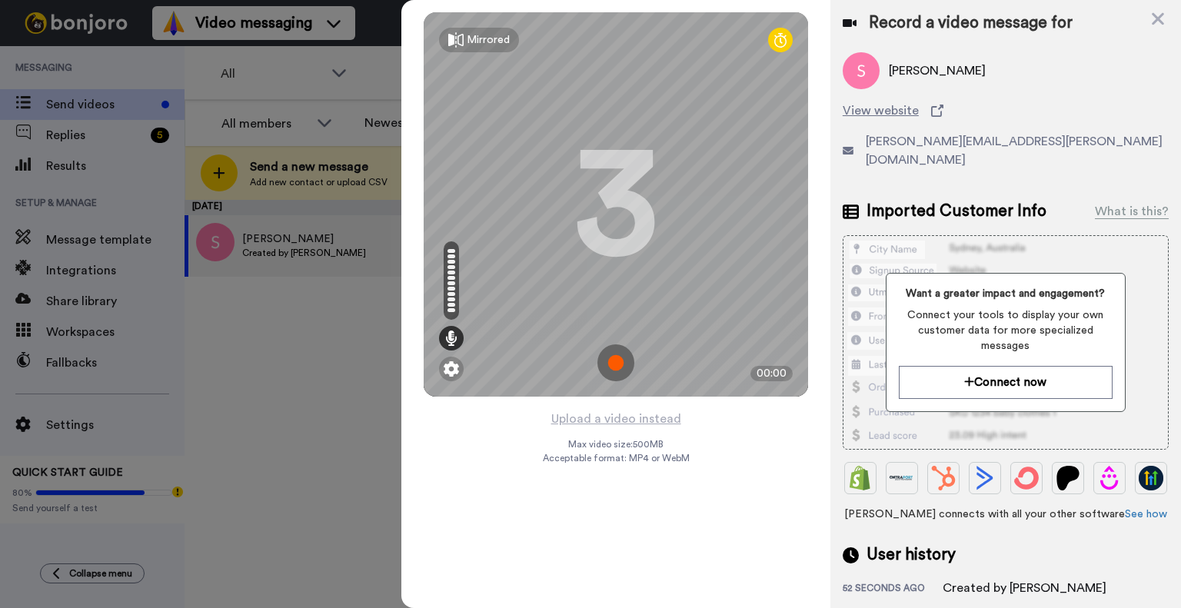
click at [618, 361] on img at bounding box center [615, 362] width 37 height 37
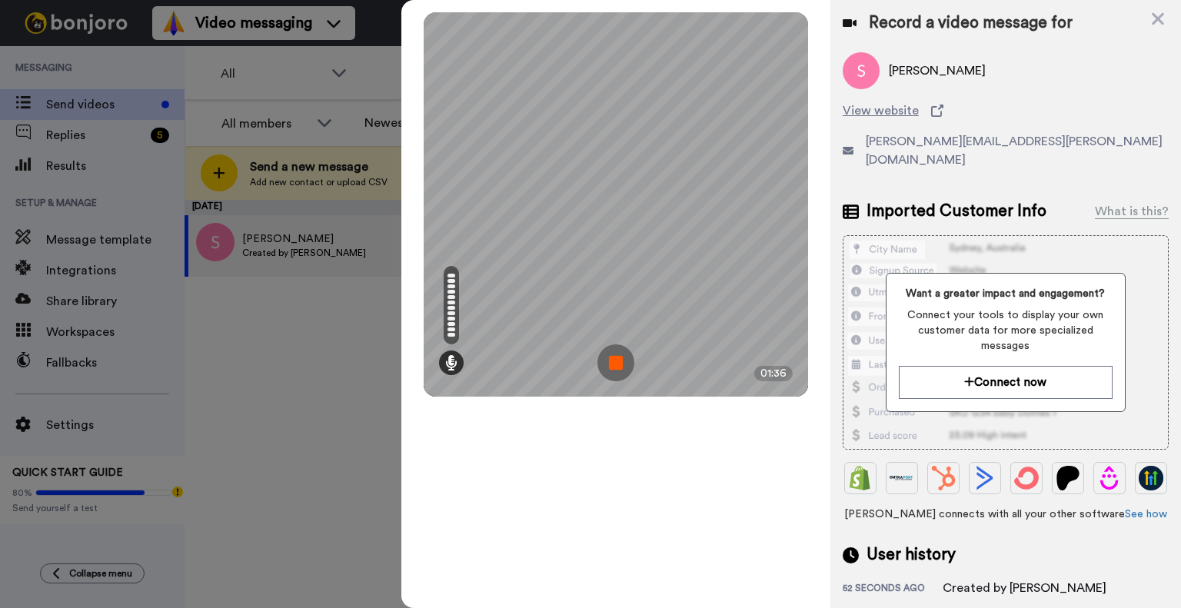
click at [618, 361] on img at bounding box center [615, 362] width 37 height 37
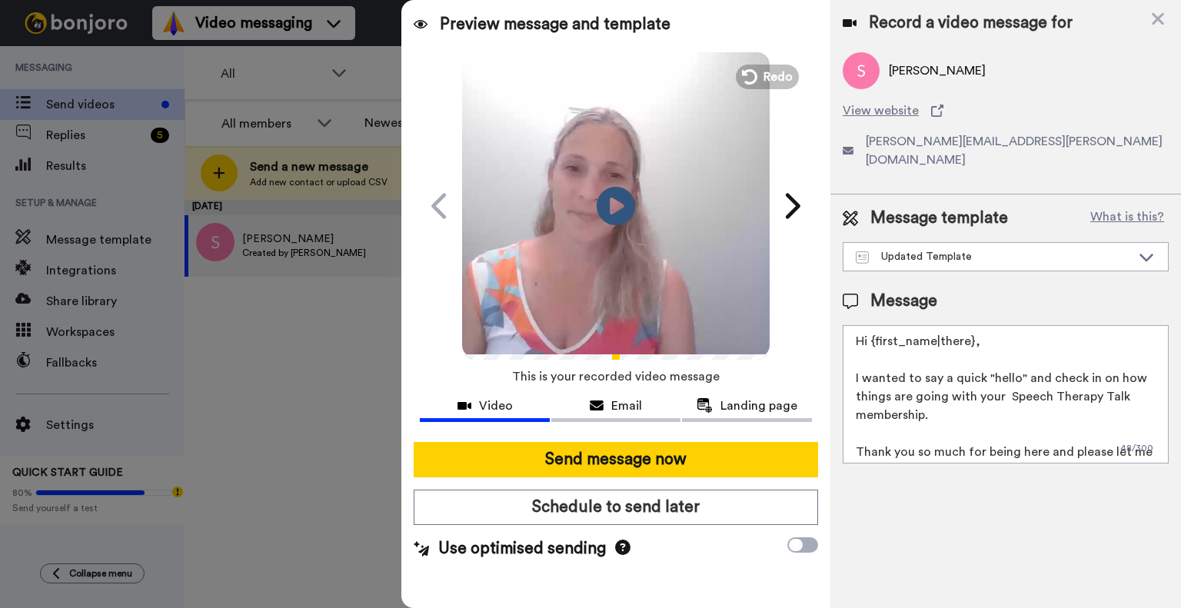
drag, startPoint x: 651, startPoint y: 457, endPoint x: 75, endPoint y: 119, distance: 667.7
click at [651, 457] on button "Send message now" at bounding box center [616, 459] width 404 height 35
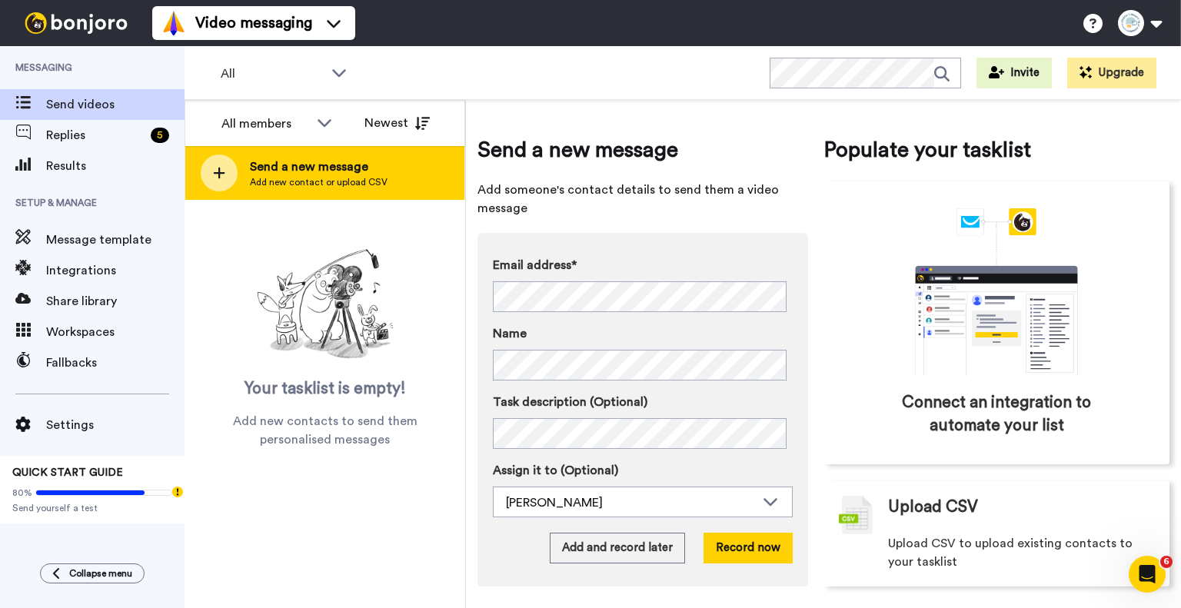
click at [319, 182] on span "Add new contact or upload CSV" at bounding box center [319, 182] width 138 height 12
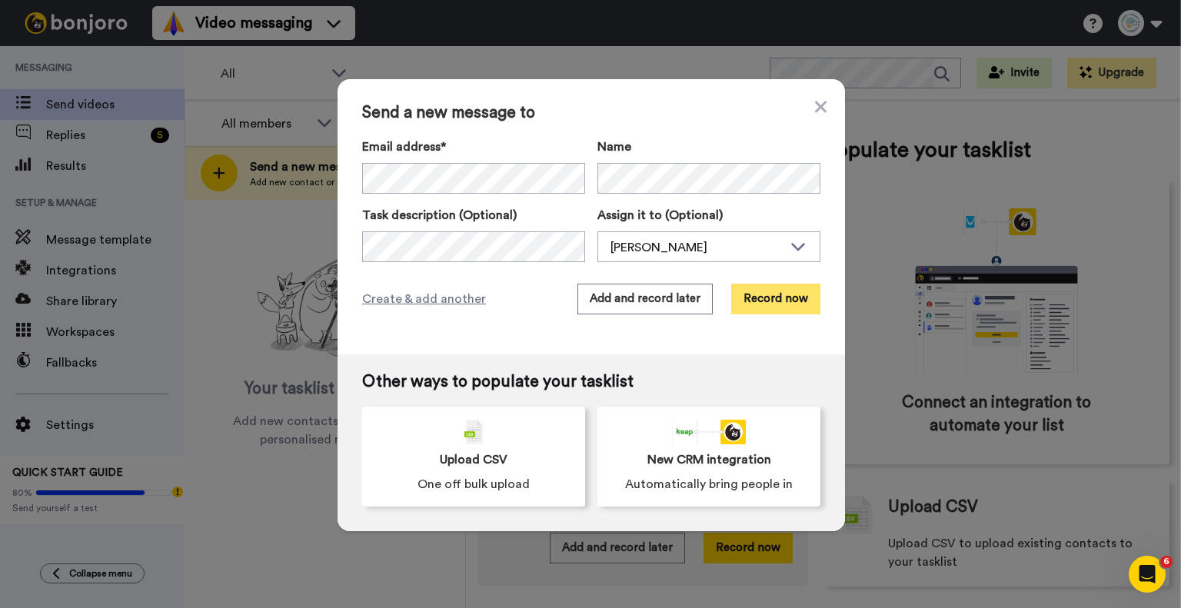
click at [750, 298] on button "Record now" at bounding box center [775, 299] width 89 height 31
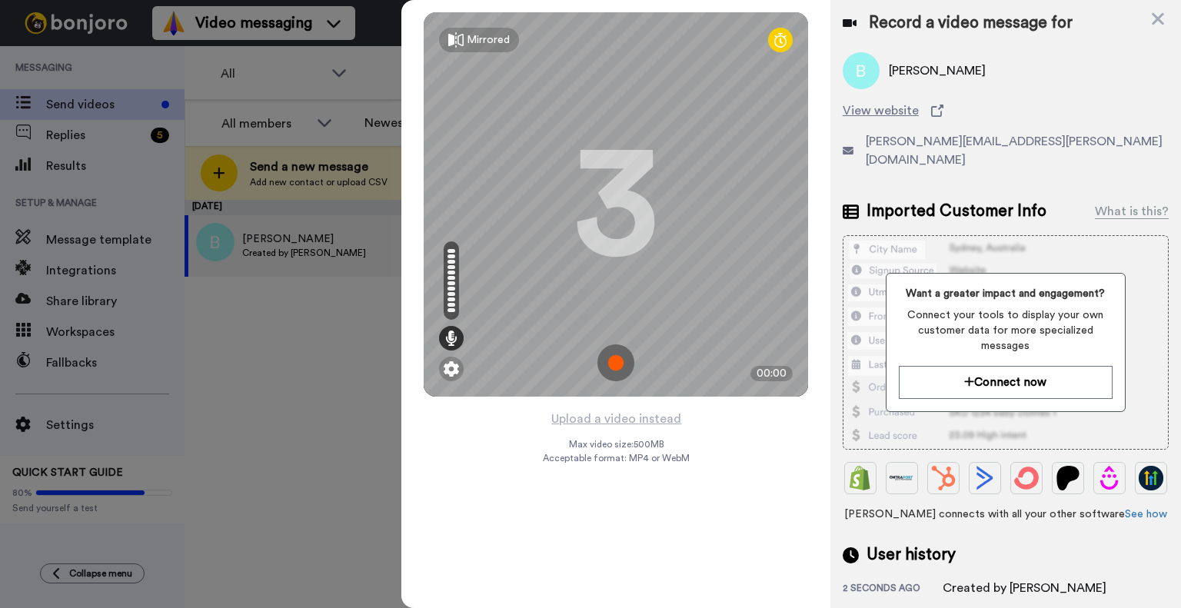
click at [611, 357] on img at bounding box center [615, 362] width 37 height 37
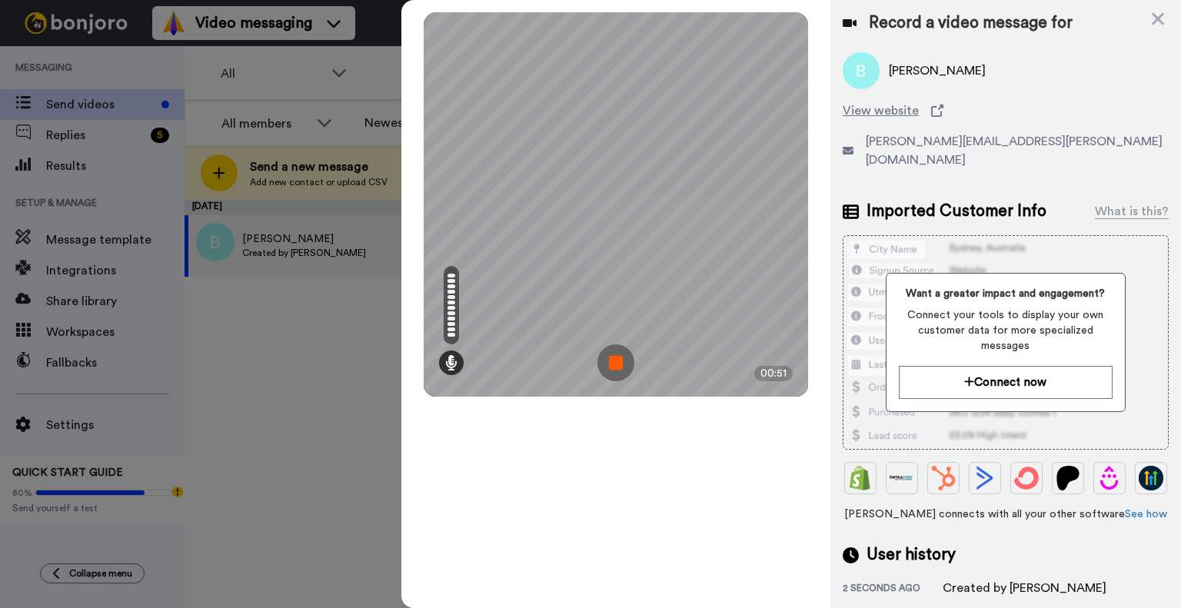
click at [615, 356] on img at bounding box center [615, 362] width 37 height 37
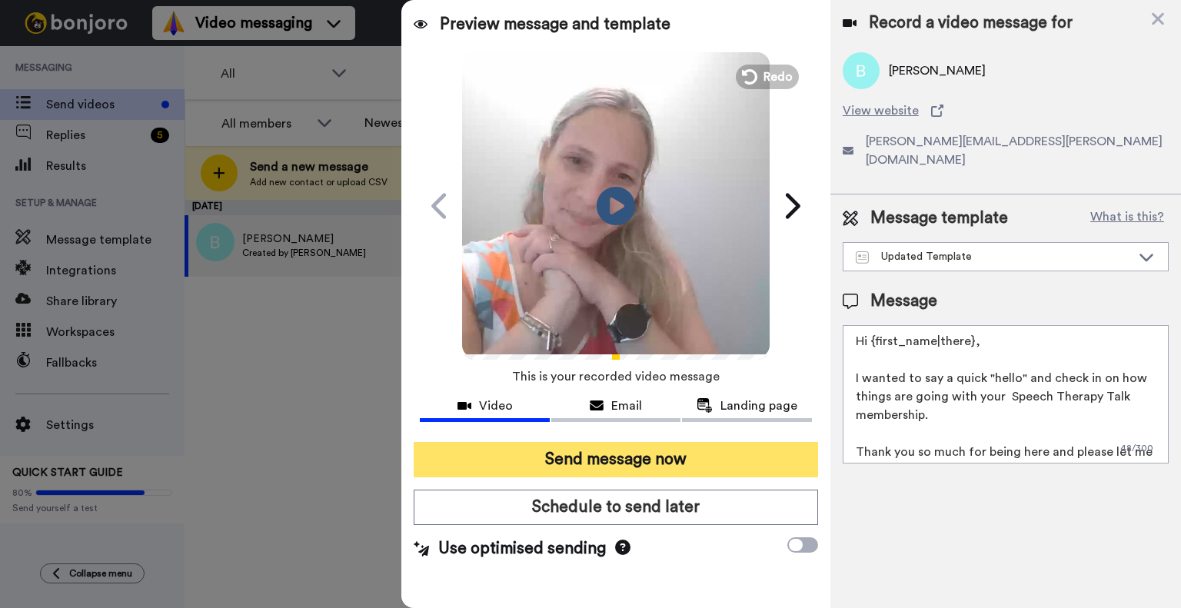
click at [640, 450] on button "Send message now" at bounding box center [616, 459] width 404 height 35
